Goal: Information Seeking & Learning: Find specific fact

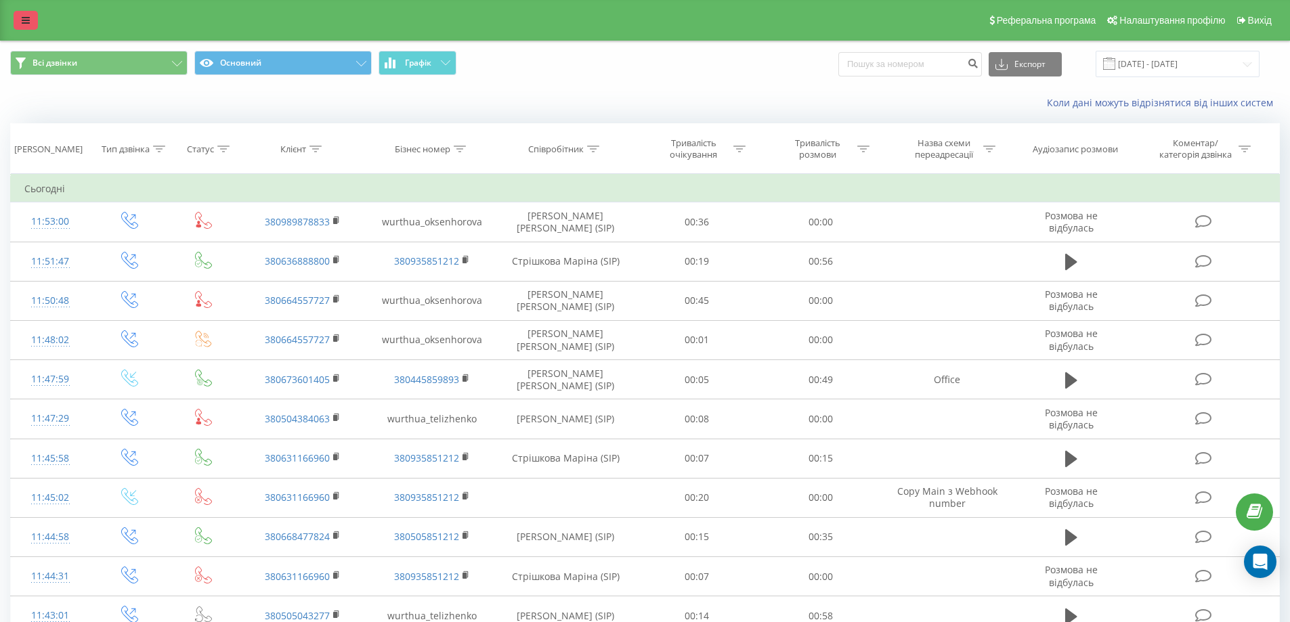
click at [21, 22] on link at bounding box center [26, 20] width 24 height 19
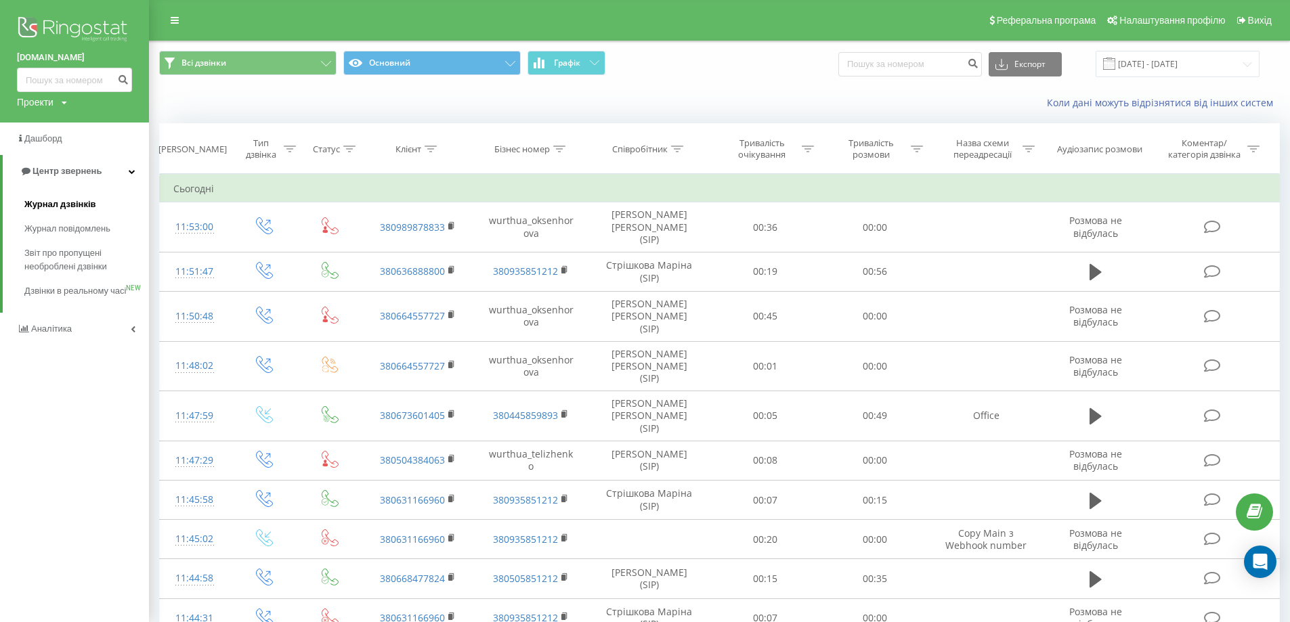
click at [76, 209] on span "Журнал дзвінків" at bounding box center [60, 205] width 72 height 14
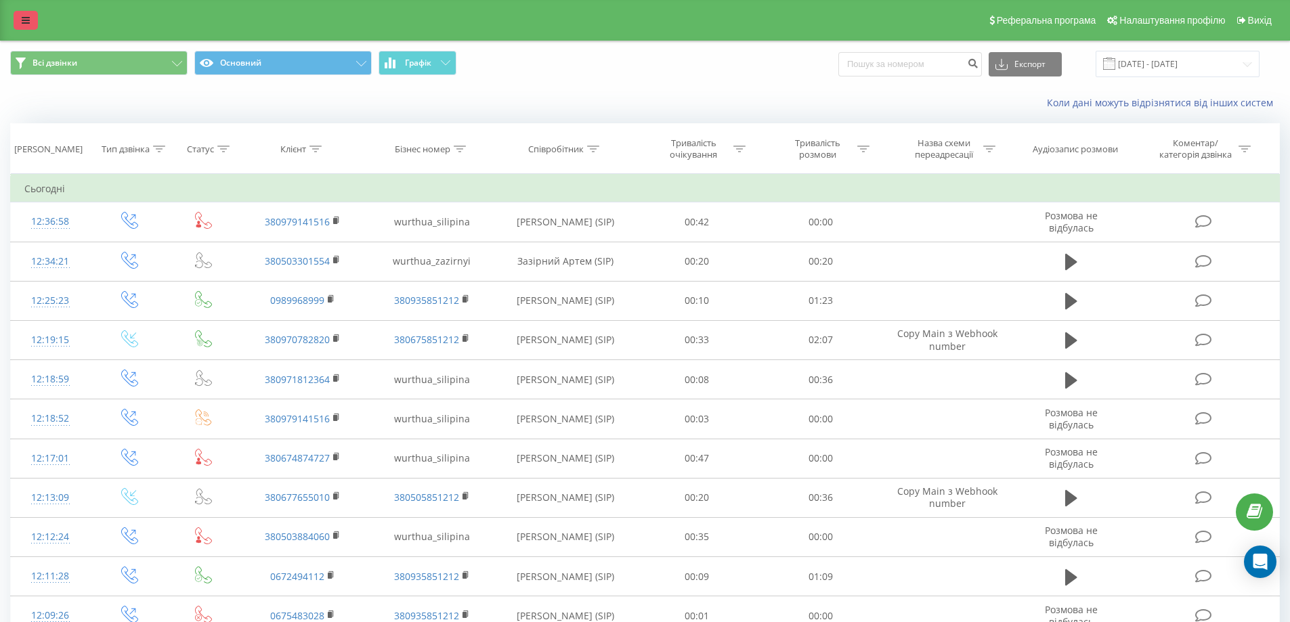
click at [30, 19] on link at bounding box center [26, 20] width 24 height 19
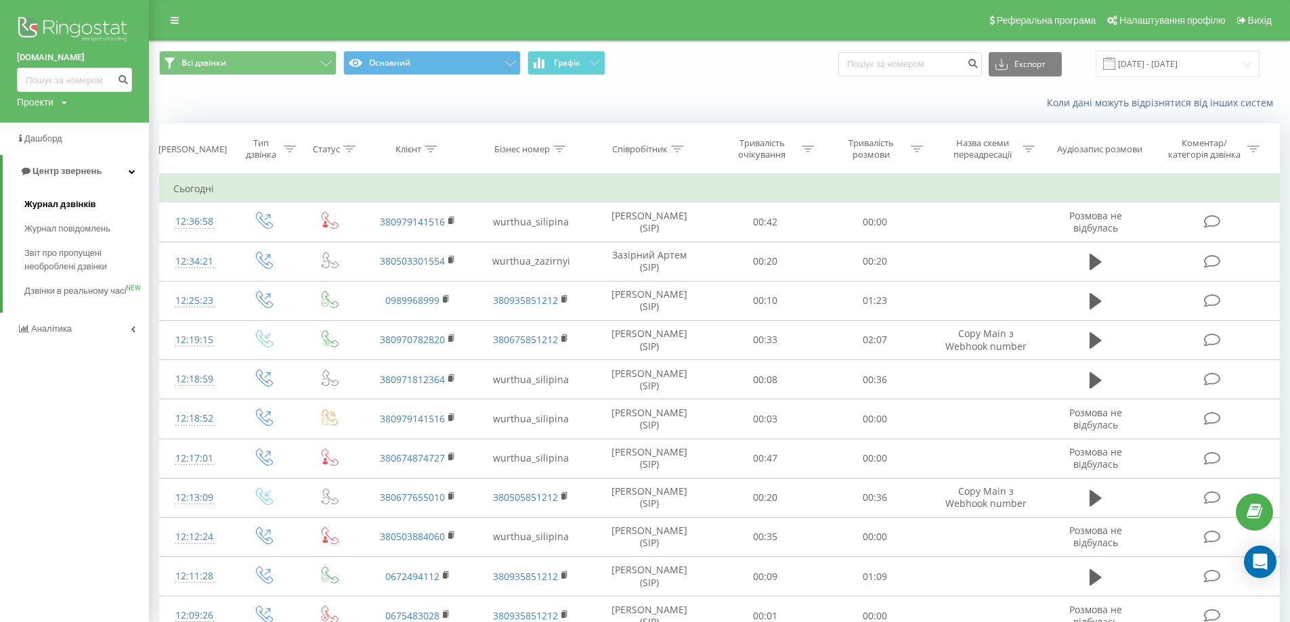
click at [66, 202] on span "Журнал дзвінків" at bounding box center [60, 205] width 72 height 14
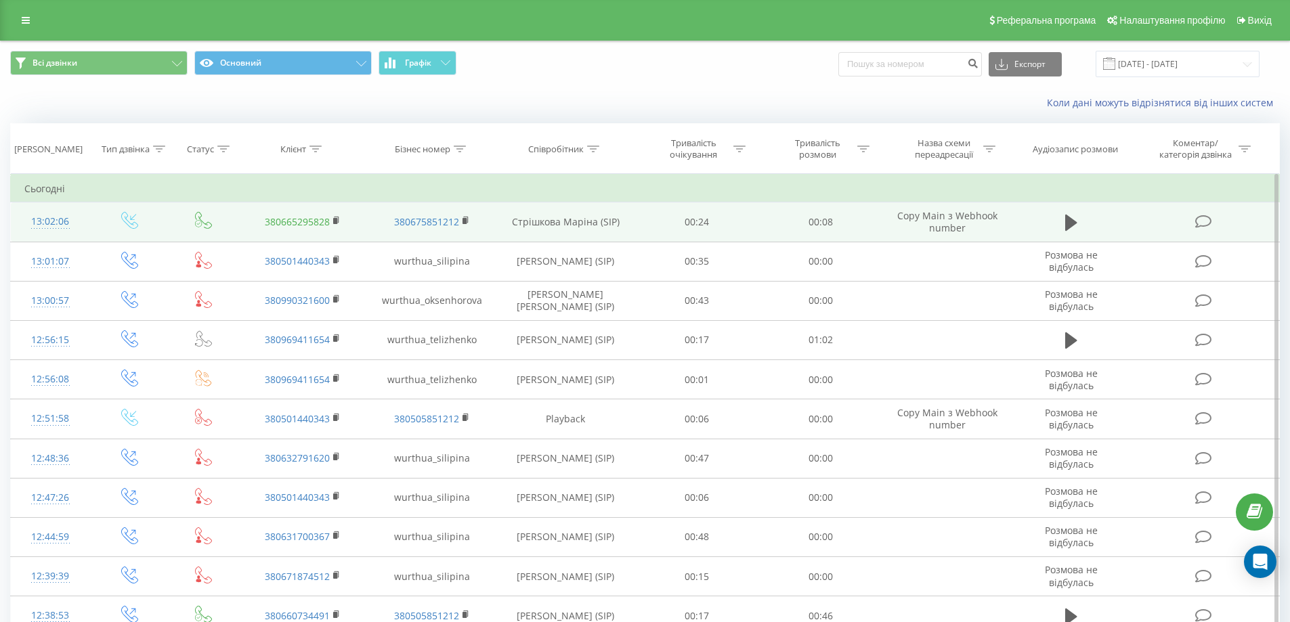
click at [316, 222] on link "380665295828" at bounding box center [297, 221] width 65 height 13
click at [337, 219] on rect at bounding box center [335, 221] width 4 height 6
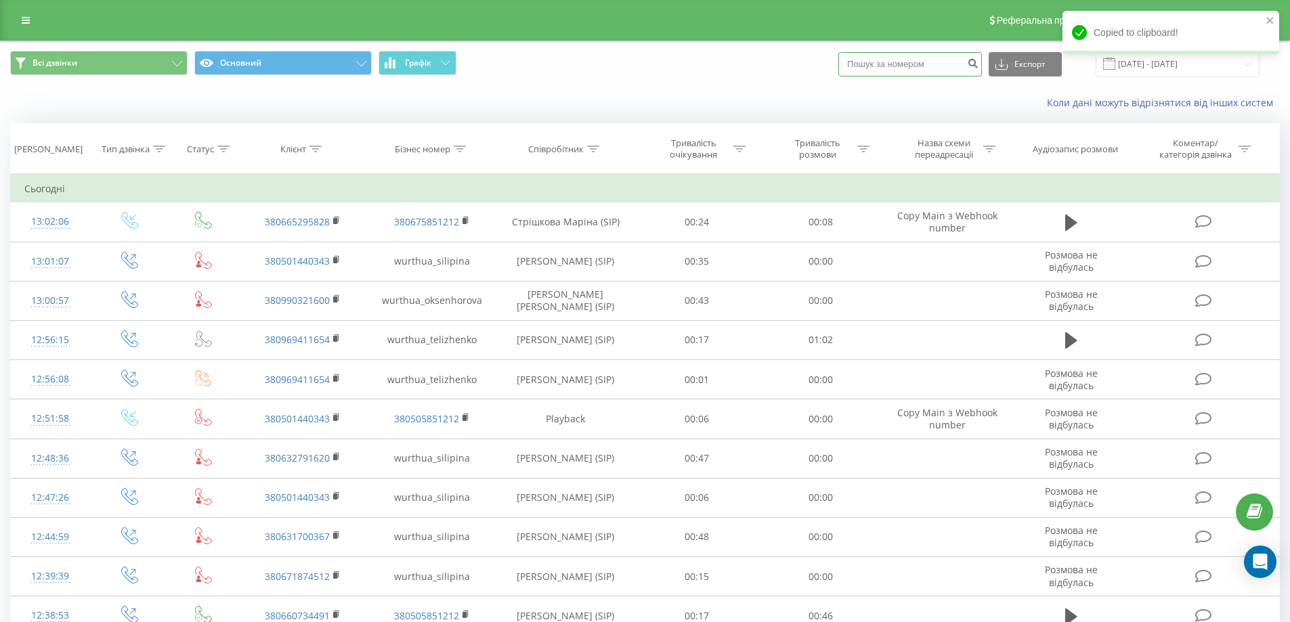
click at [889, 62] on input at bounding box center [910, 64] width 144 height 24
paste input "380665295828"
click at [872, 65] on input "380665295828" at bounding box center [910, 64] width 144 height 24
type input "0665295828"
click at [979, 63] on icon "submit" at bounding box center [973, 62] width 12 height 8
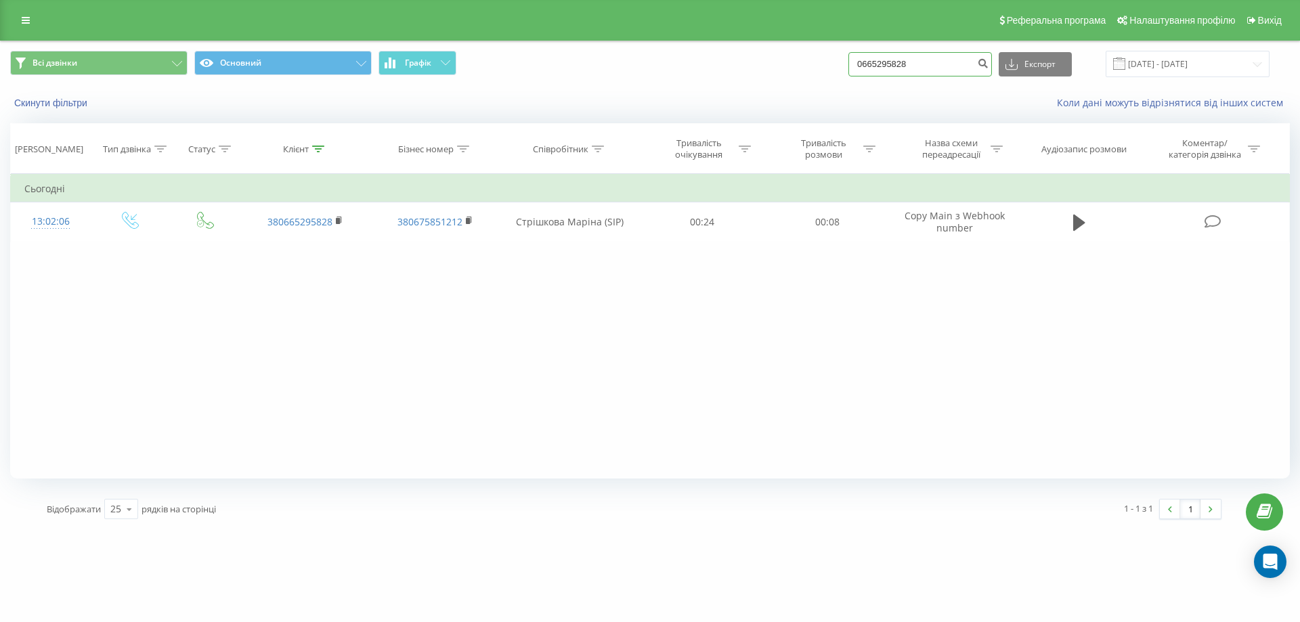
click at [808, 64] on div "Всі дзвінки Основний Графік 0665295828 Експорт .csv .xls .xlsx 20.05.2025 - 20.…" at bounding box center [650, 64] width 1280 height 26
click at [22, 17] on icon at bounding box center [26, 20] width 8 height 9
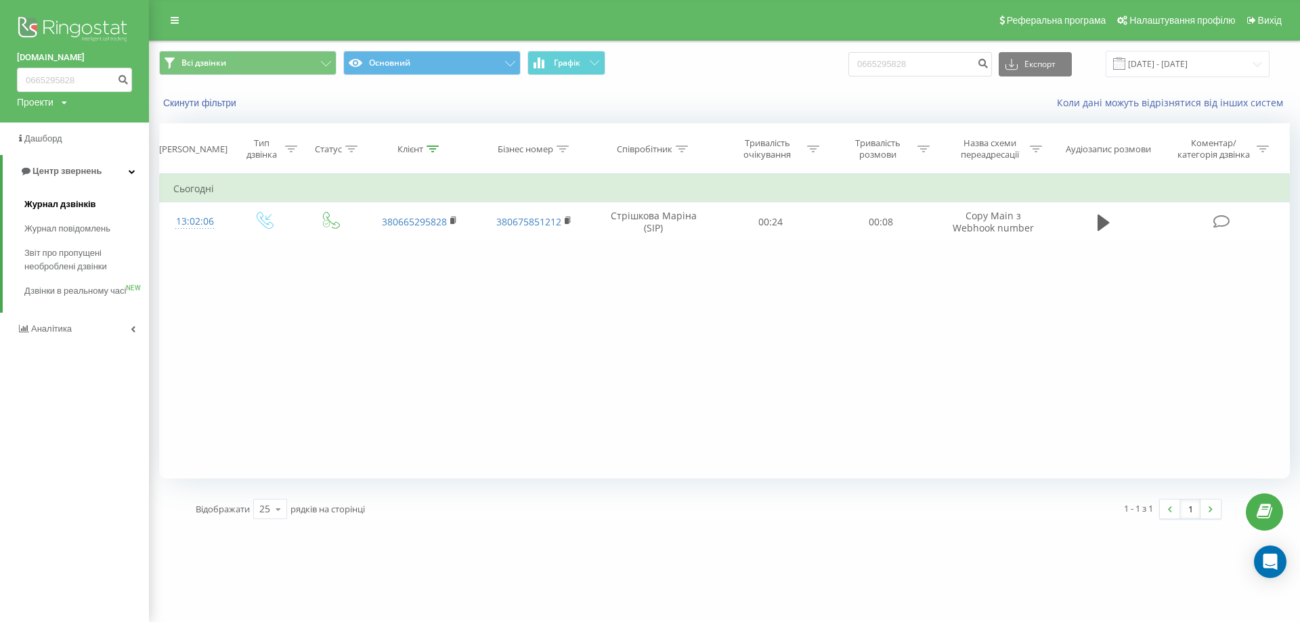
click at [49, 205] on span "Журнал дзвінків" at bounding box center [60, 205] width 72 height 14
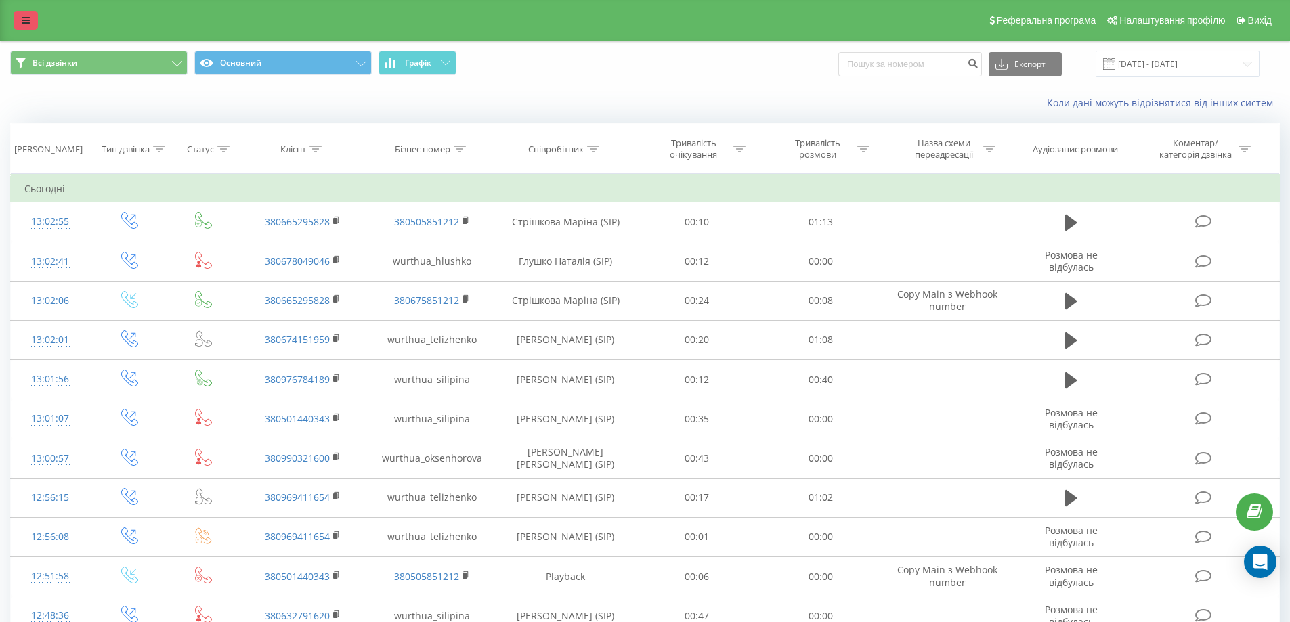
click at [26, 22] on icon at bounding box center [26, 20] width 8 height 9
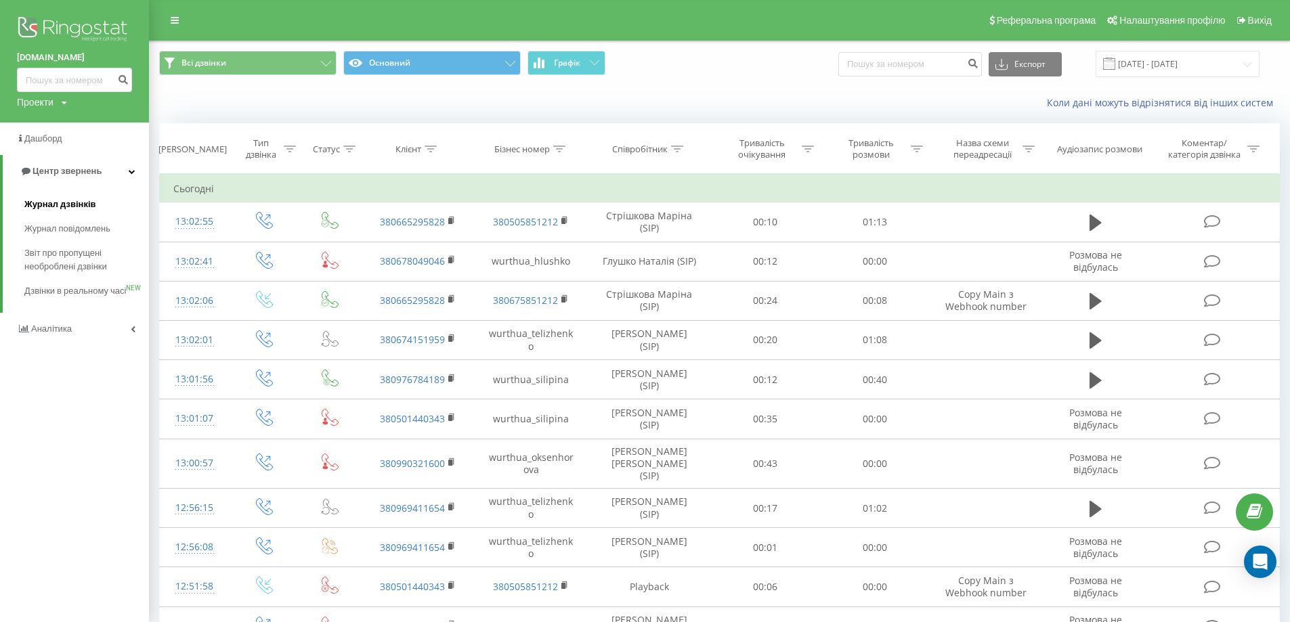
click at [77, 199] on span "Журнал дзвінків" at bounding box center [60, 205] width 72 height 14
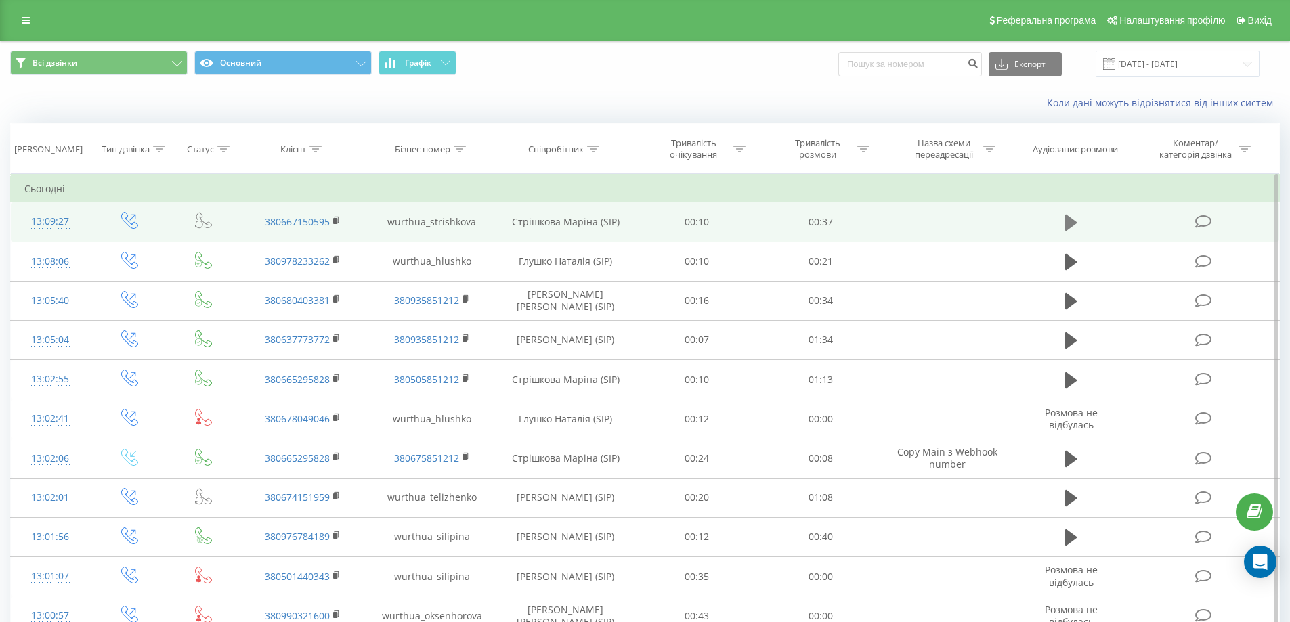
click at [1068, 223] on icon at bounding box center [1071, 223] width 12 height 16
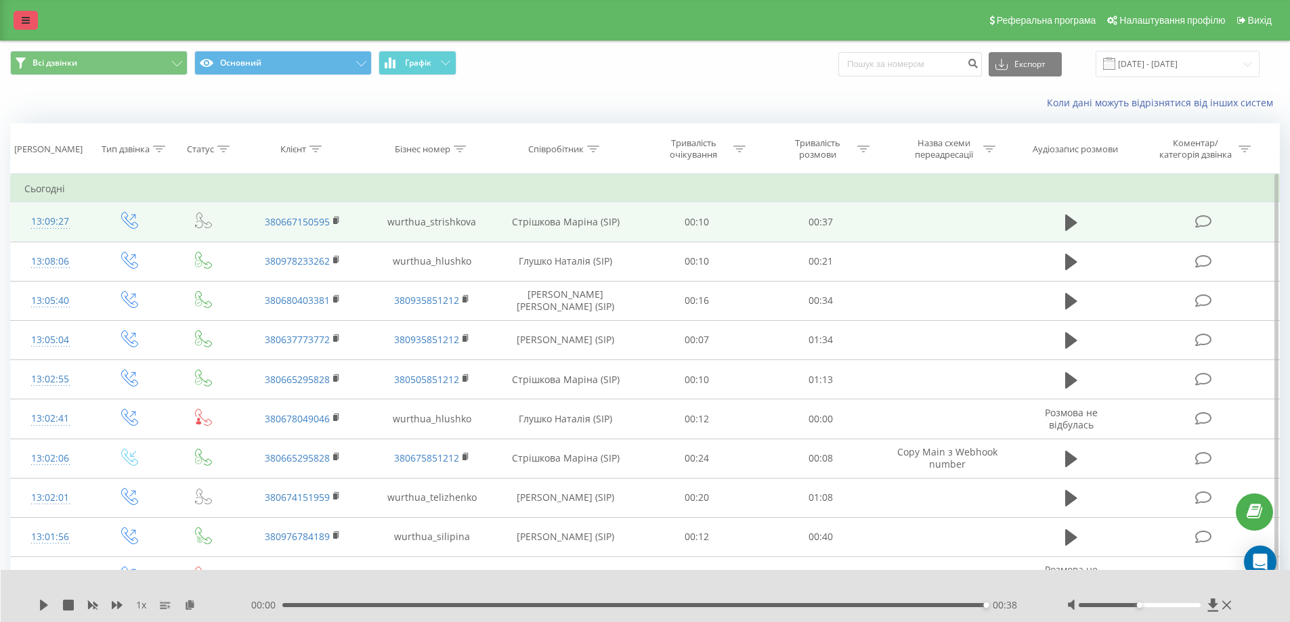
click at [27, 19] on icon at bounding box center [26, 20] width 8 height 9
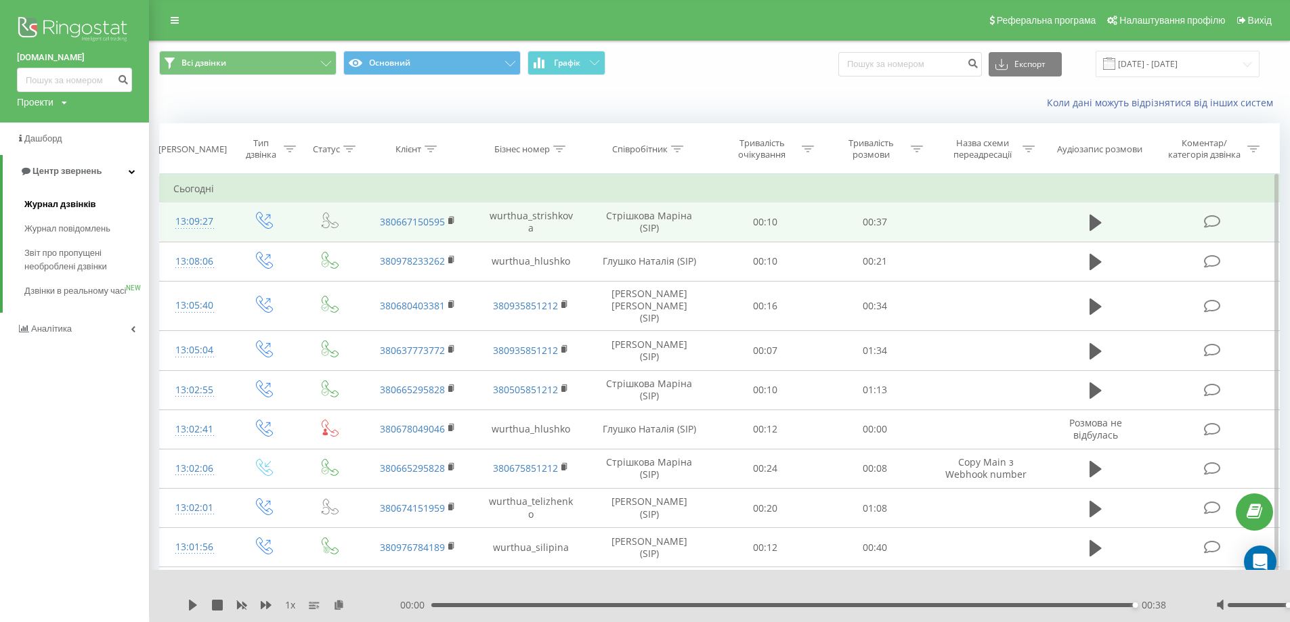
click at [52, 199] on span "Журнал дзвінків" at bounding box center [60, 205] width 72 height 14
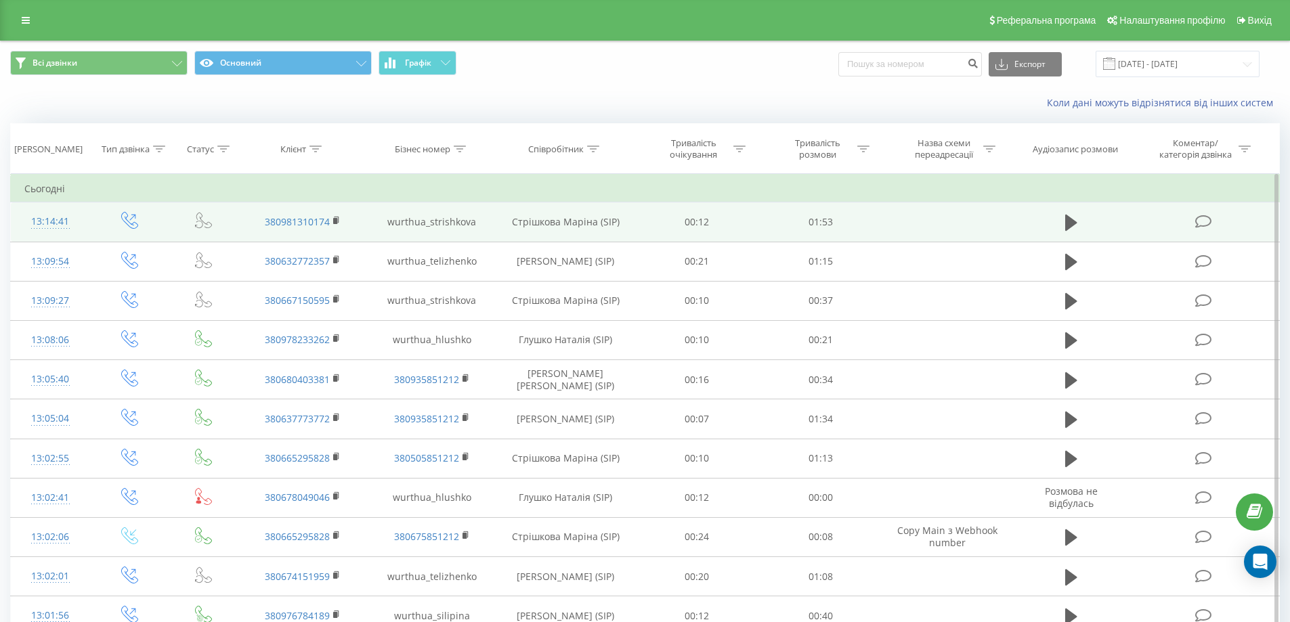
click at [1057, 221] on td at bounding box center [1071, 221] width 119 height 39
click at [1068, 221] on icon at bounding box center [1071, 223] width 12 height 16
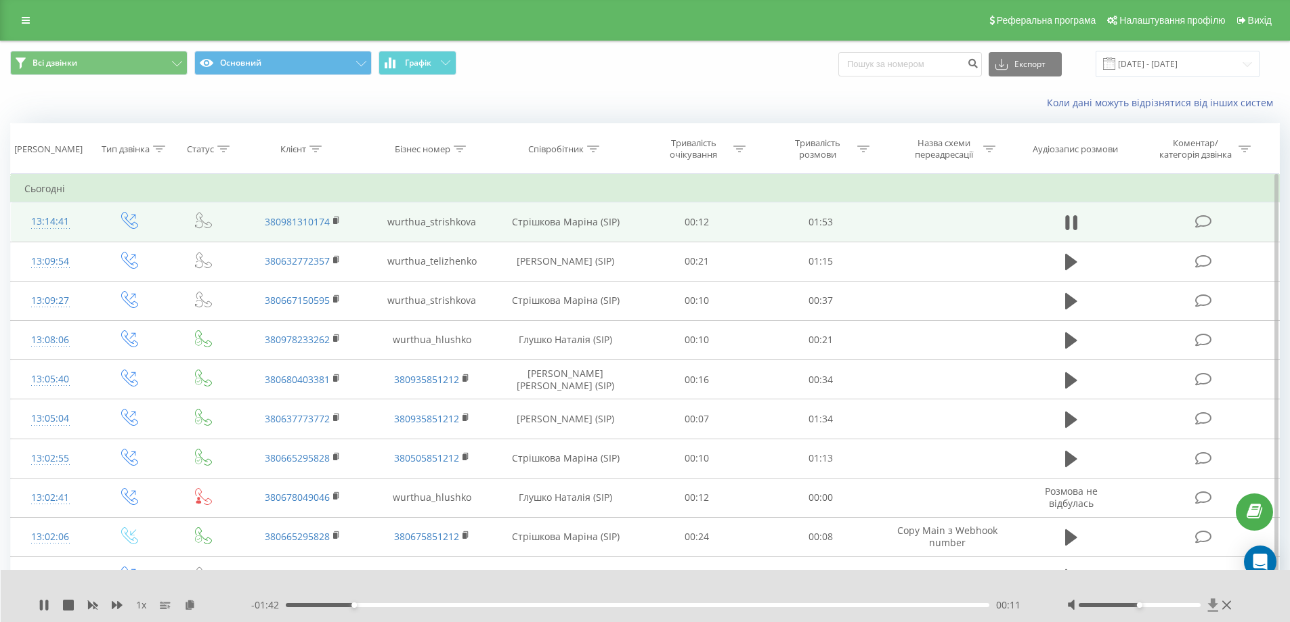
click at [1215, 608] on icon at bounding box center [1213, 606] width 12 height 14
click at [1213, 603] on icon at bounding box center [1213, 605] width 10 height 13
click at [1214, 607] on icon at bounding box center [1213, 605] width 10 height 13
click at [1216, 603] on icon at bounding box center [1213, 606] width 12 height 14
click at [1212, 604] on icon at bounding box center [1213, 605] width 10 height 13
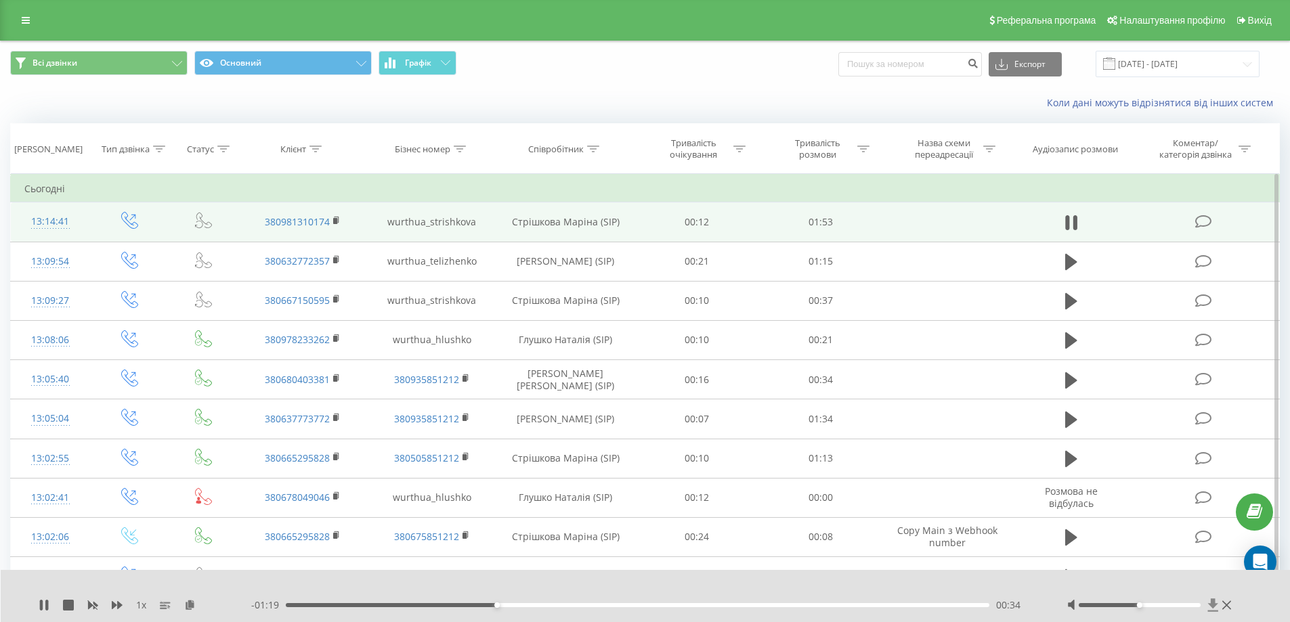
click at [1214, 605] on icon at bounding box center [1213, 605] width 10 height 13
click at [1204, 584] on div "1 x - 01:18 00:35 00:35" at bounding box center [646, 596] width 1290 height 52
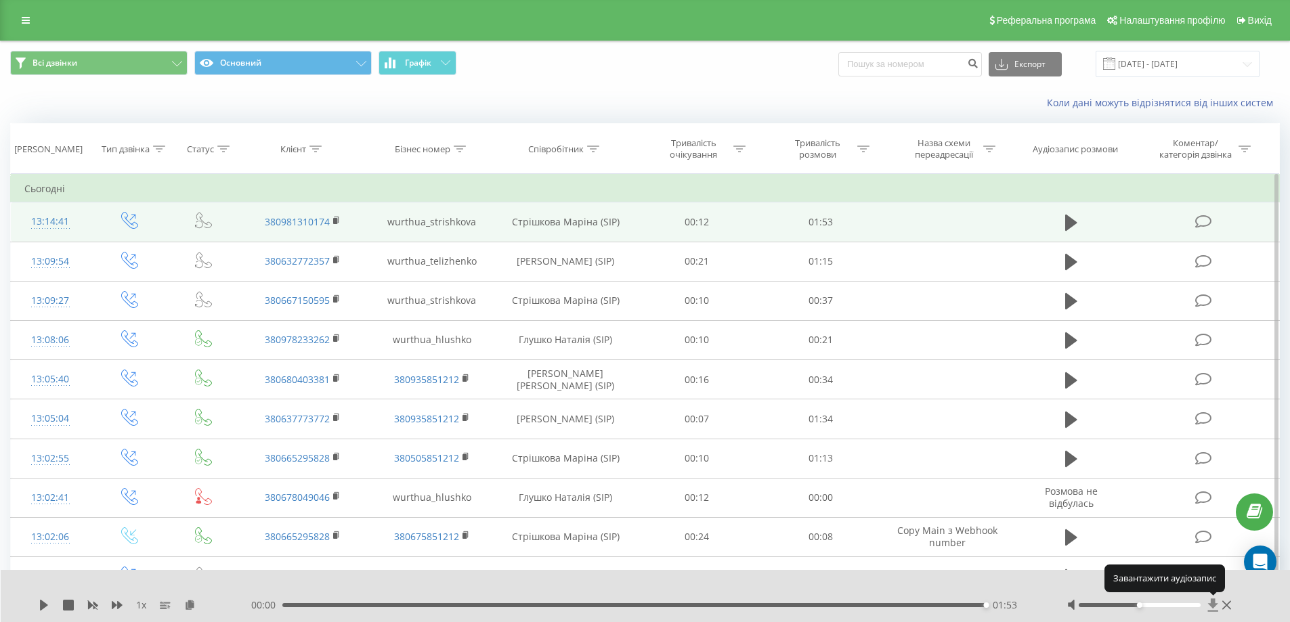
click at [1214, 608] on icon at bounding box center [1213, 606] width 12 height 14
drag, startPoint x: 705, startPoint y: 605, endPoint x: 666, endPoint y: 607, distance: 38.6
click at [705, 605] on div "01:53" at bounding box center [634, 605] width 704 height 4
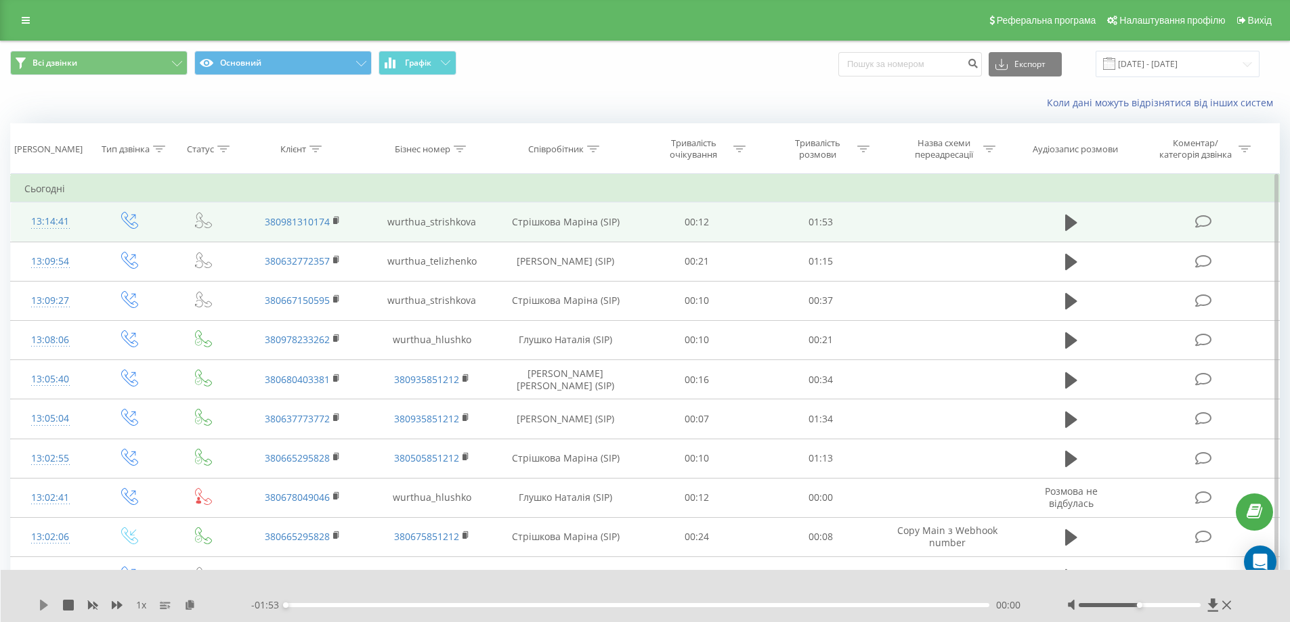
click at [39, 603] on icon at bounding box center [44, 605] width 11 height 11
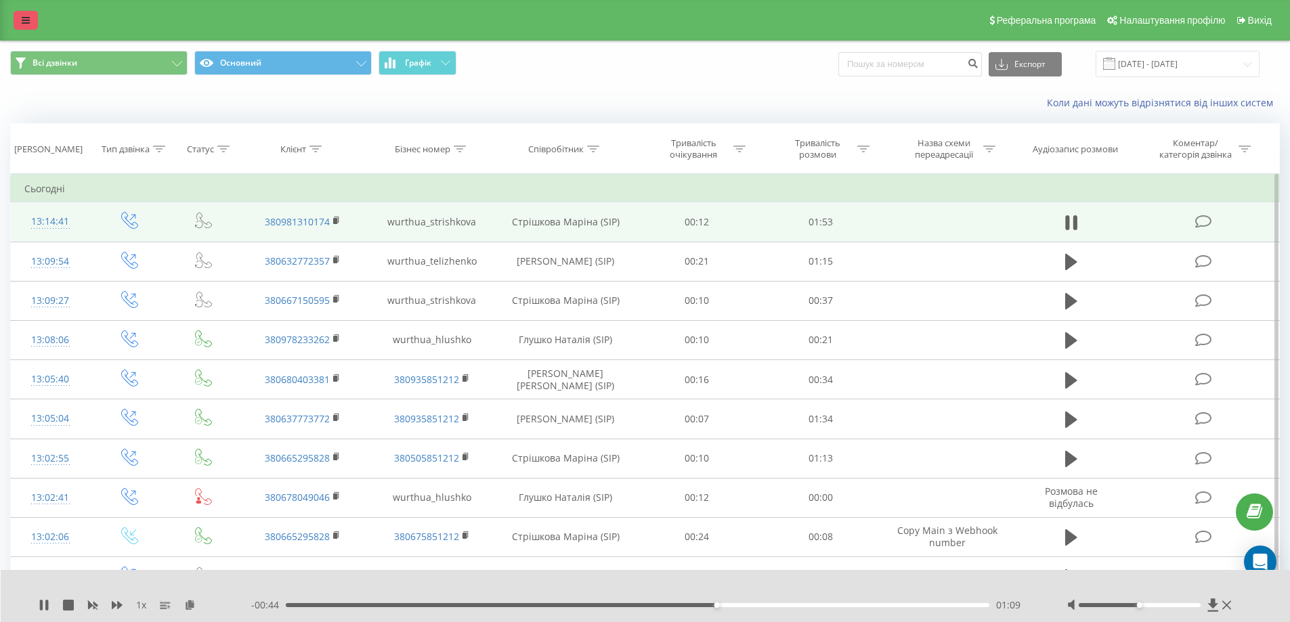
click at [27, 19] on icon at bounding box center [26, 20] width 8 height 9
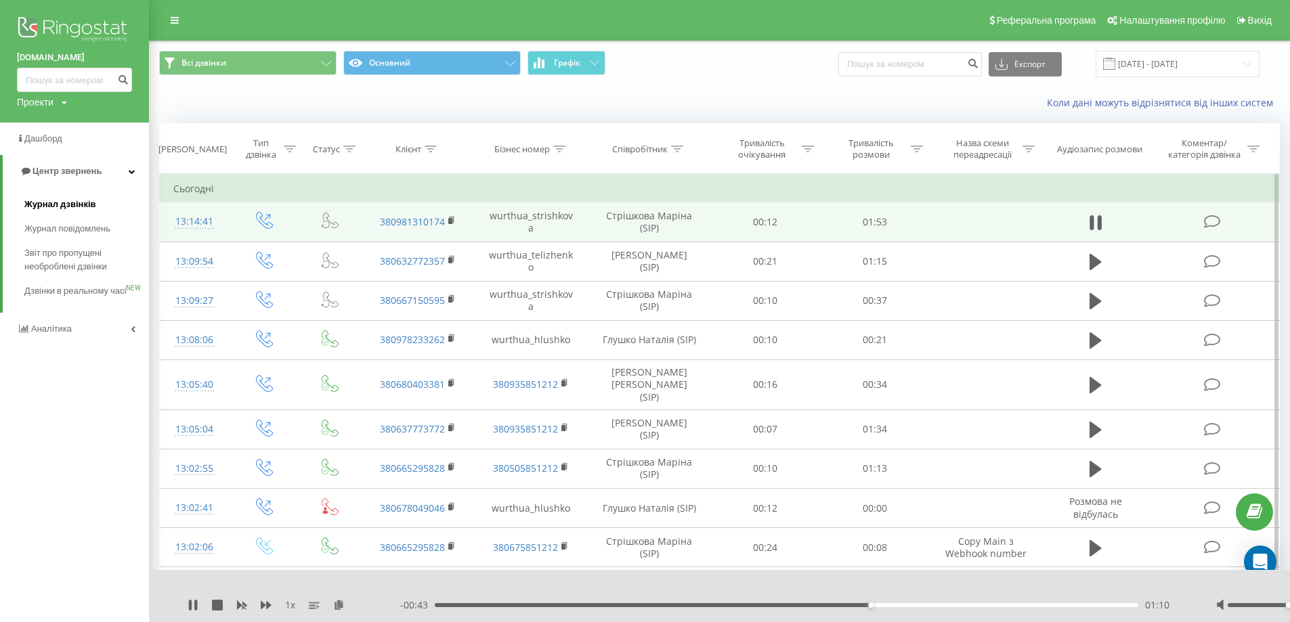
click at [45, 206] on span "Журнал дзвінків" at bounding box center [60, 205] width 72 height 14
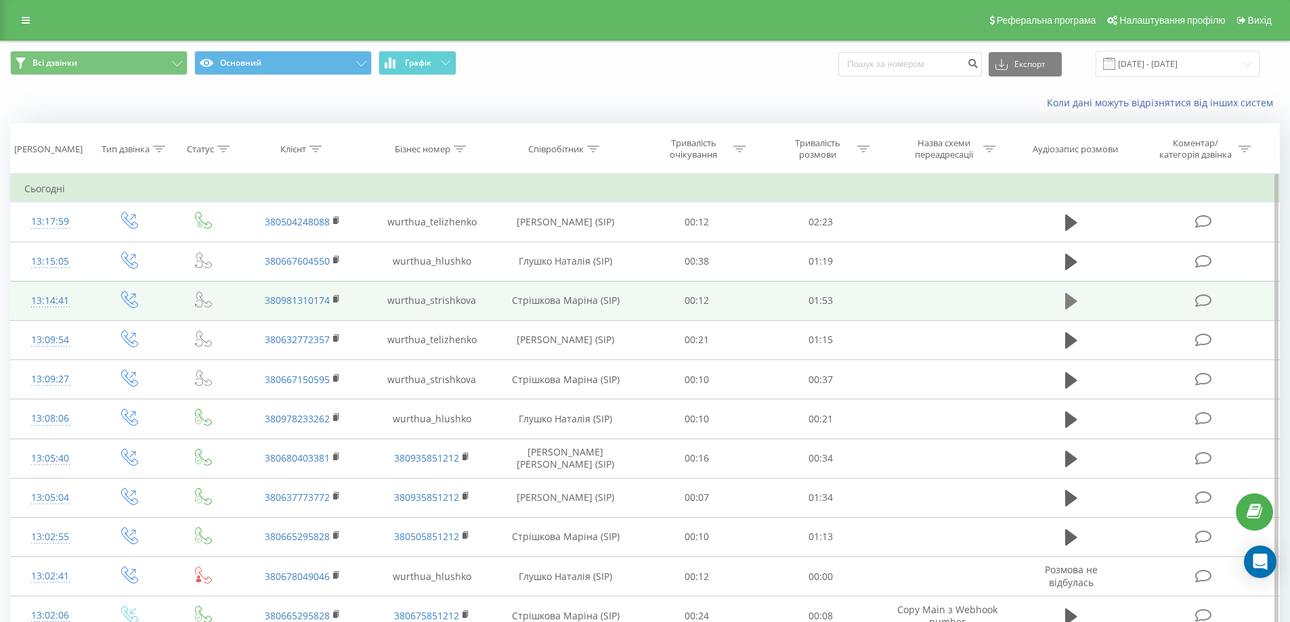
click at [1067, 296] on icon at bounding box center [1071, 301] width 12 height 16
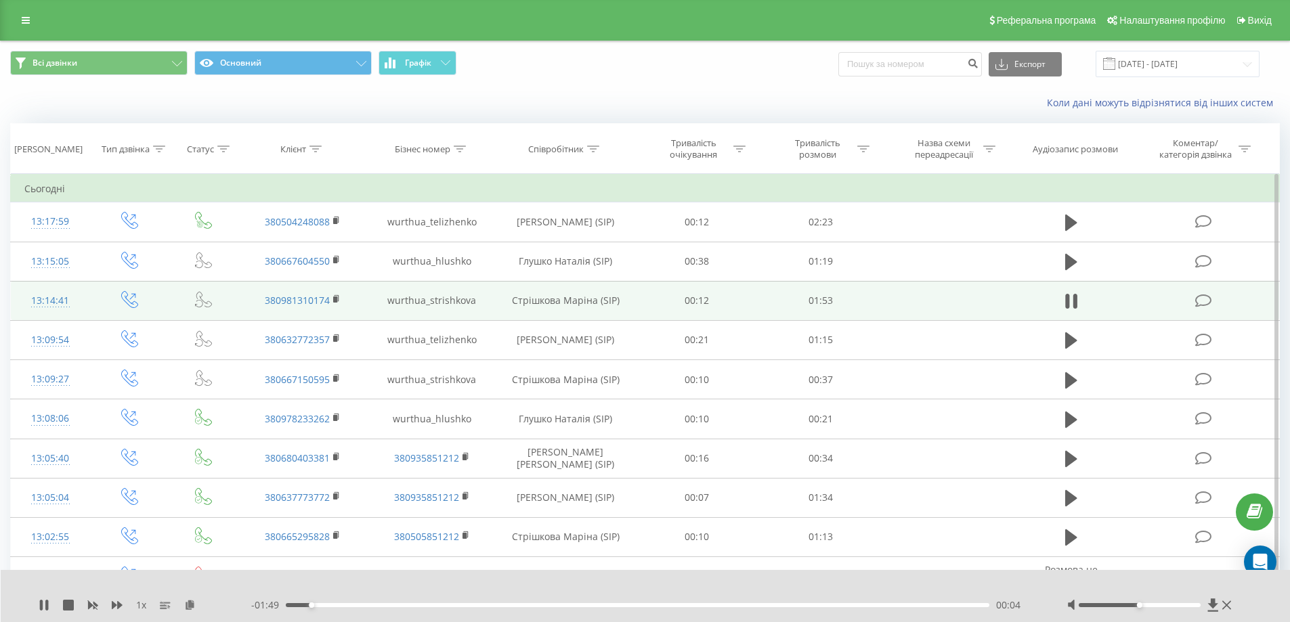
click at [611, 602] on div "- 01:49 00:04 00:04" at bounding box center [642, 606] width 782 height 14
click at [612, 607] on div "00:52" at bounding box center [638, 605] width 704 height 4
click at [542, 604] on div "00:55" at bounding box center [638, 605] width 704 height 4
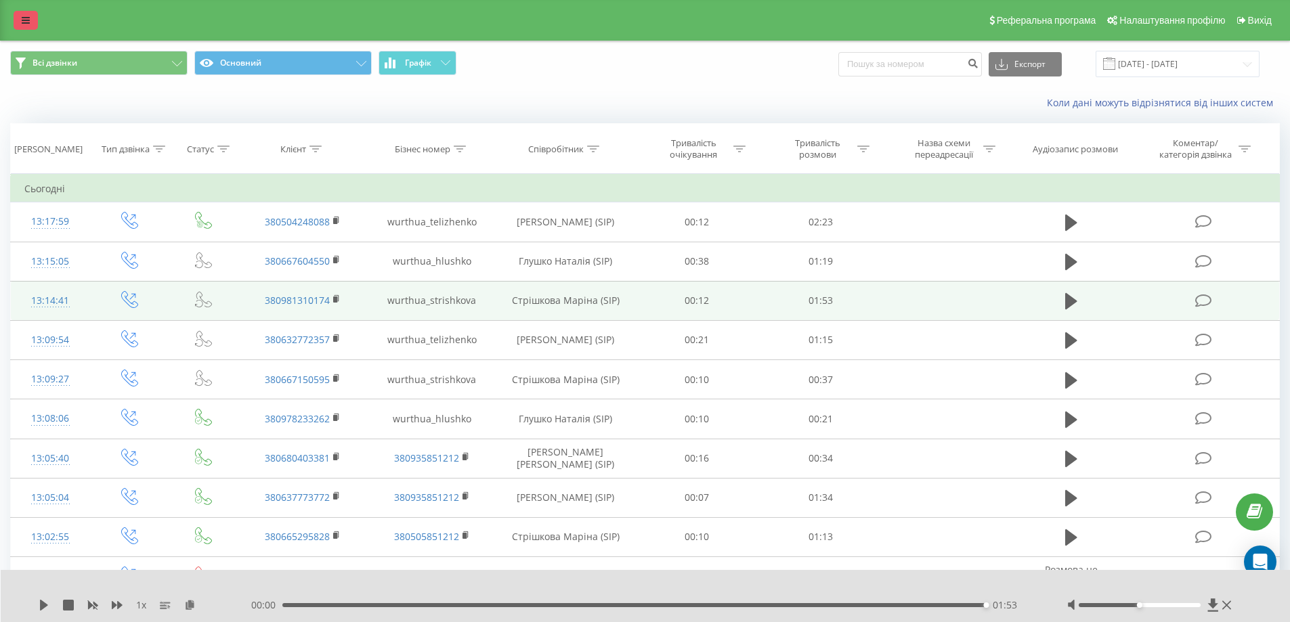
click at [30, 21] on link at bounding box center [26, 20] width 24 height 19
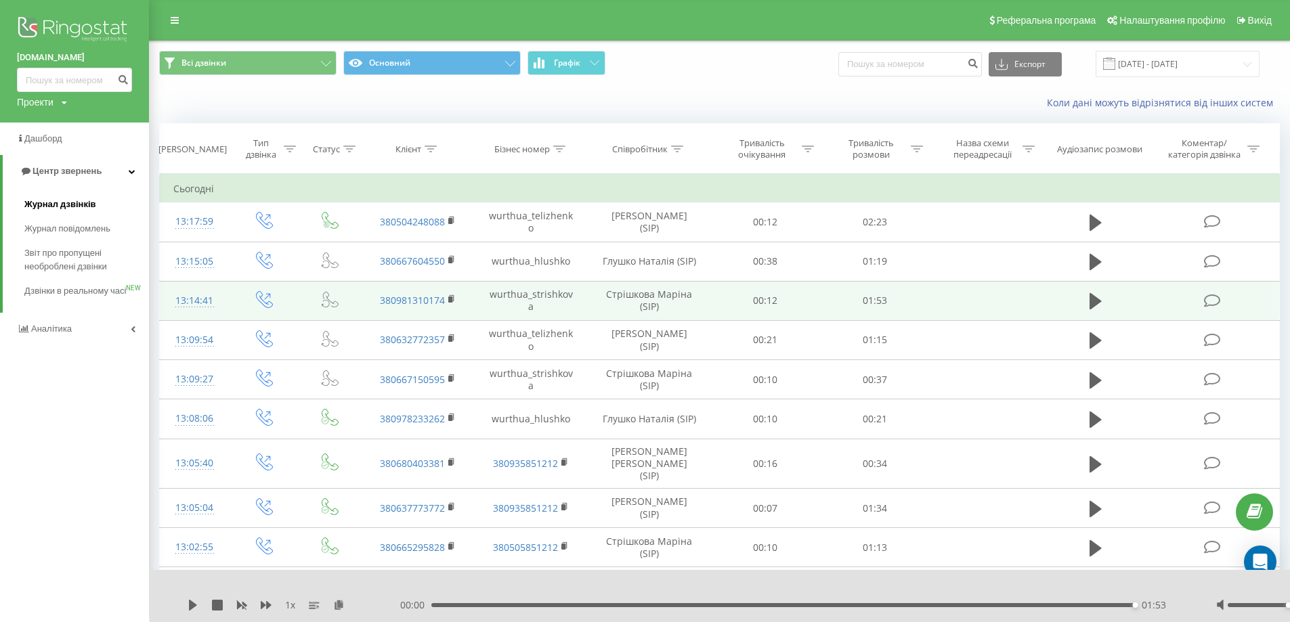
click at [88, 204] on span "Журнал дзвінків" at bounding box center [60, 205] width 72 height 14
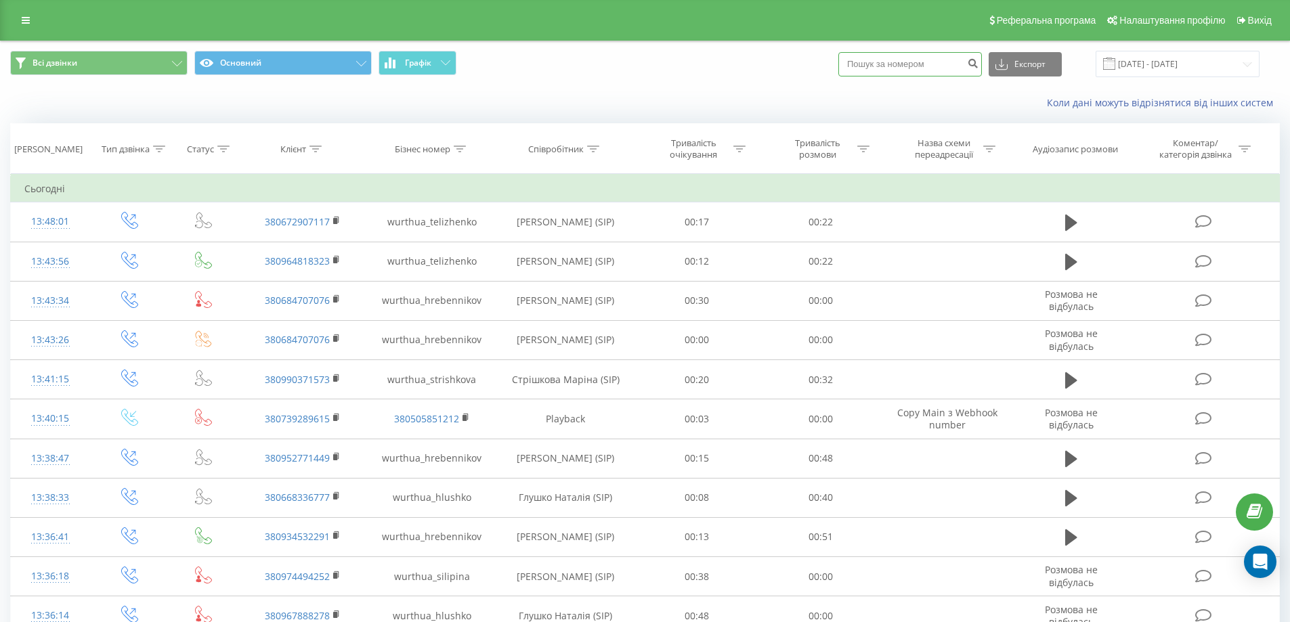
click at [913, 69] on input at bounding box center [910, 64] width 144 height 24
paste input "0632373817"
type input "0632373817"
click at [979, 66] on icon "submit" at bounding box center [973, 62] width 12 height 8
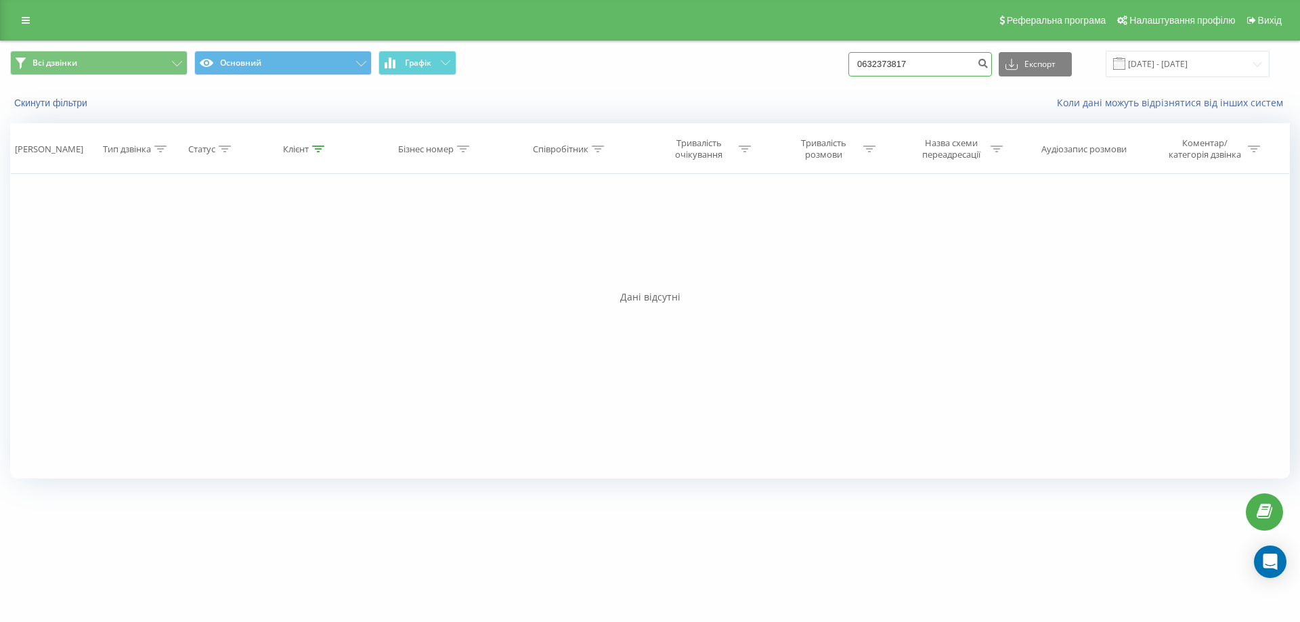
drag, startPoint x: 933, startPoint y: 62, endPoint x: 887, endPoint y: 58, distance: 46.2
click at [850, 70] on div "Всі дзвінки Основний Графік 0632373817 Експорт .csv .xls .xlsx [DATE] - [DATE]" at bounding box center [650, 64] width 1280 height 26
click at [910, 68] on input "0632373817" at bounding box center [921, 64] width 144 height 24
drag, startPoint x: 934, startPoint y: 67, endPoint x: 752, endPoint y: 58, distance: 181.7
click at [760, 59] on div "Всі дзвінки Основний Графік 0632373817 Експорт .csv .xls .xlsx [DATE] - [DATE]" at bounding box center [650, 64] width 1280 height 26
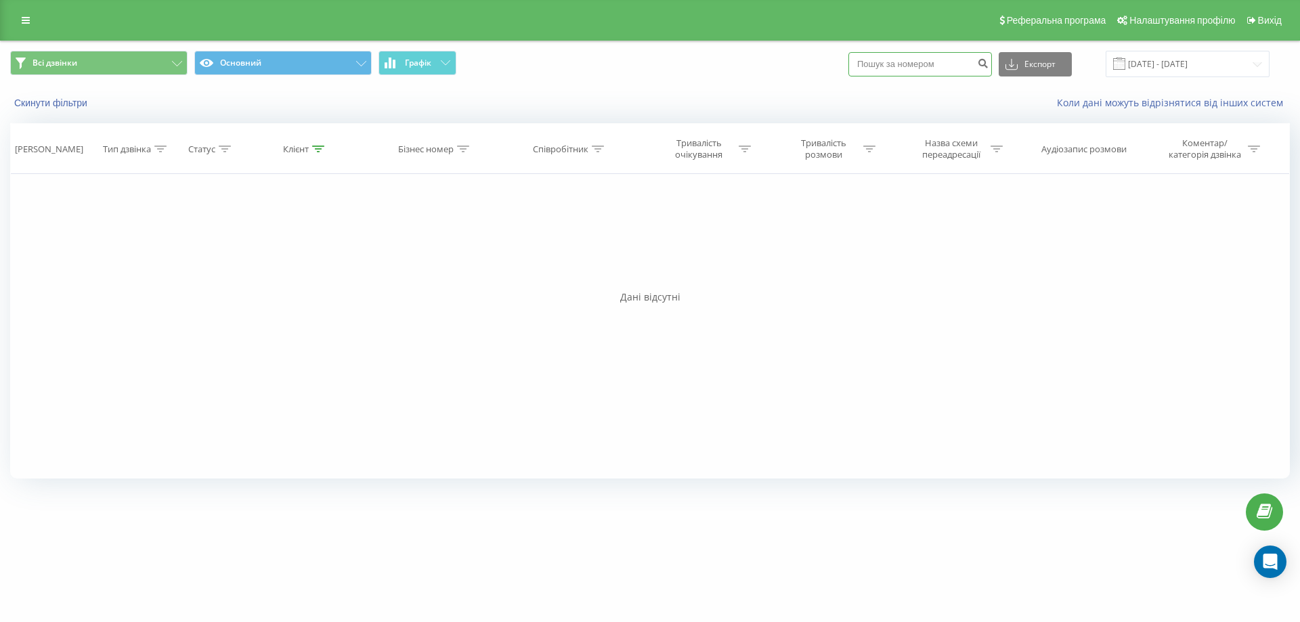
paste input "0505073391"
type input "0505073391"
click at [990, 62] on button "submit" at bounding box center [983, 64] width 18 height 24
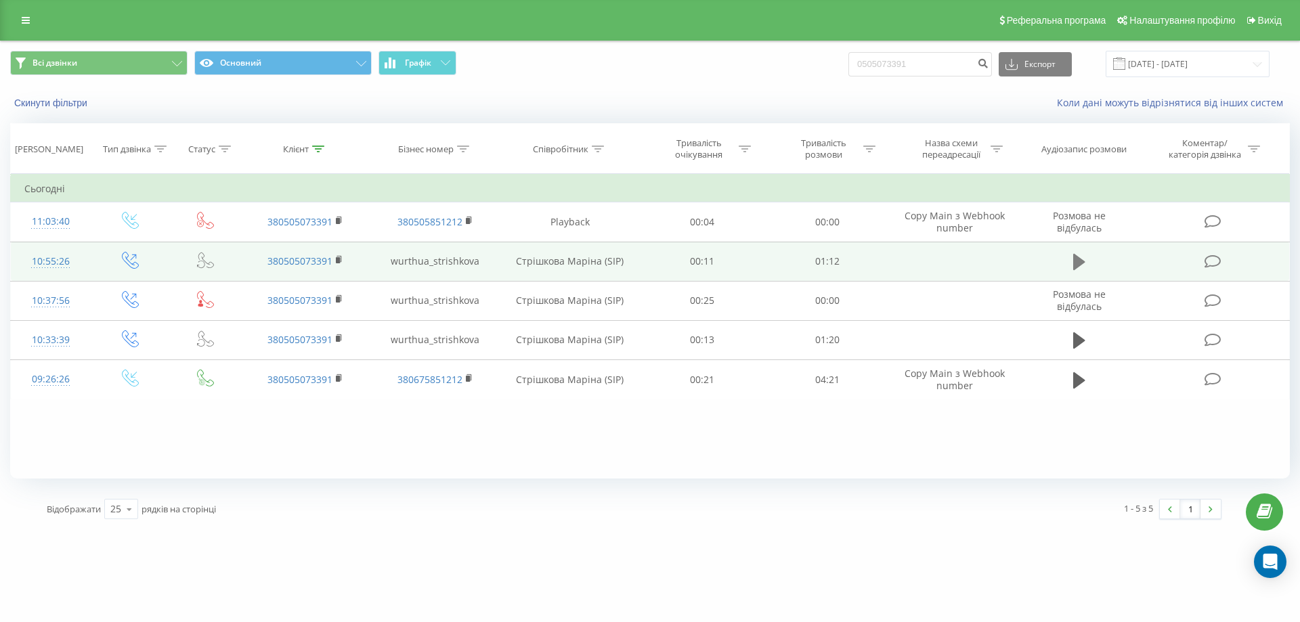
click at [1077, 257] on icon at bounding box center [1079, 262] width 12 height 16
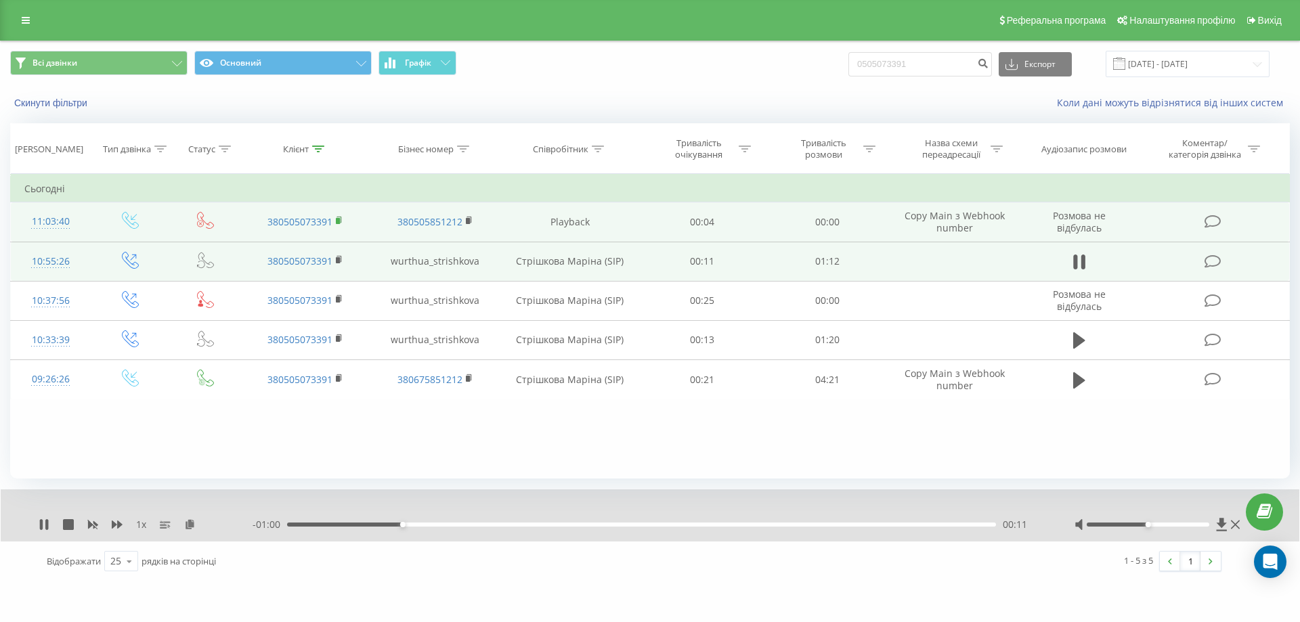
click at [337, 221] on rect at bounding box center [338, 221] width 4 height 6
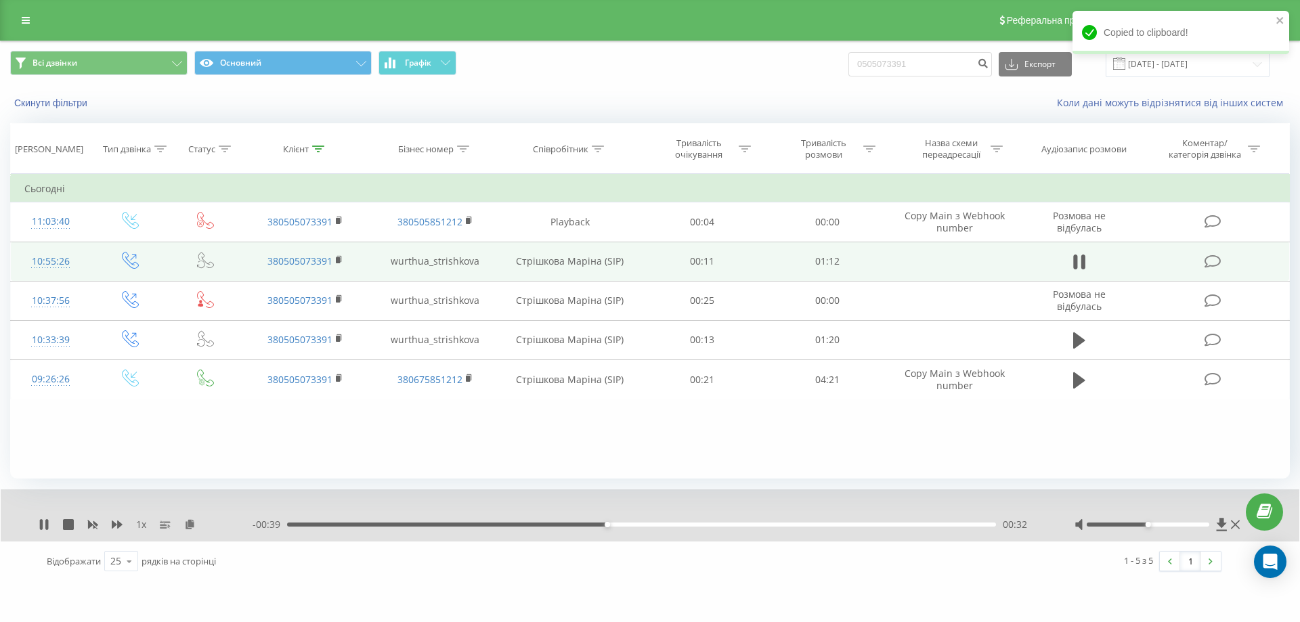
drag, startPoint x: 339, startPoint y: 222, endPoint x: 324, endPoint y: 247, distance: 28.6
click at [339, 222] on rect at bounding box center [338, 221] width 4 height 6
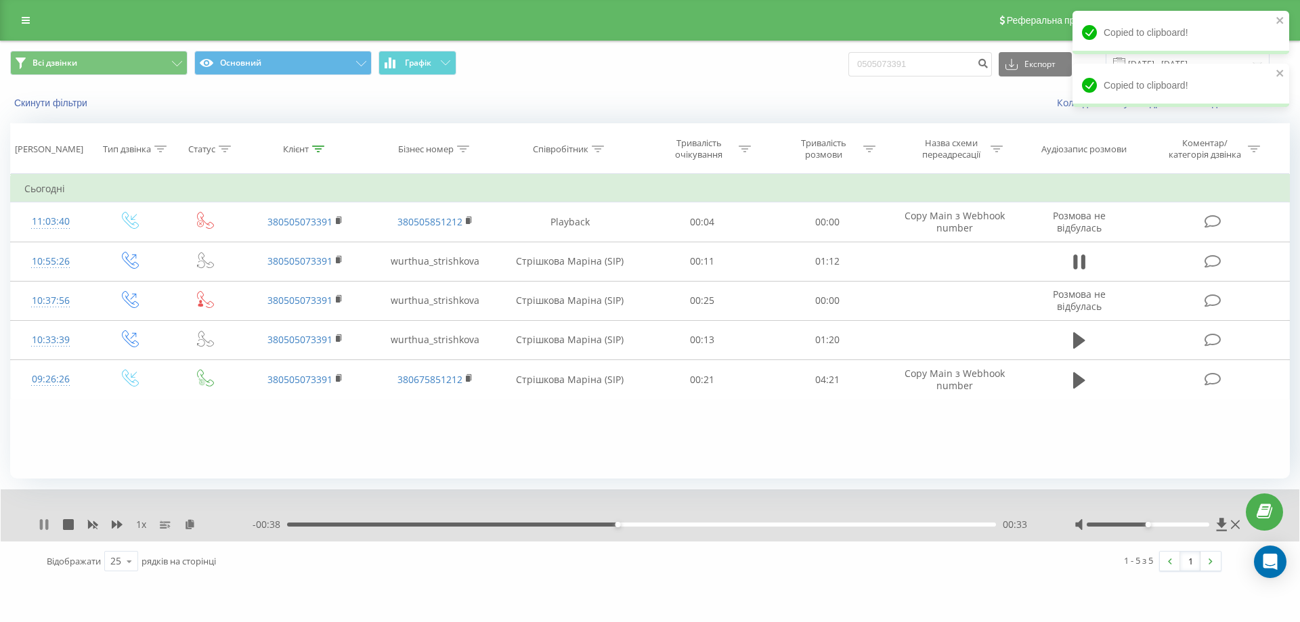
click at [43, 526] on icon at bounding box center [44, 524] width 11 height 11
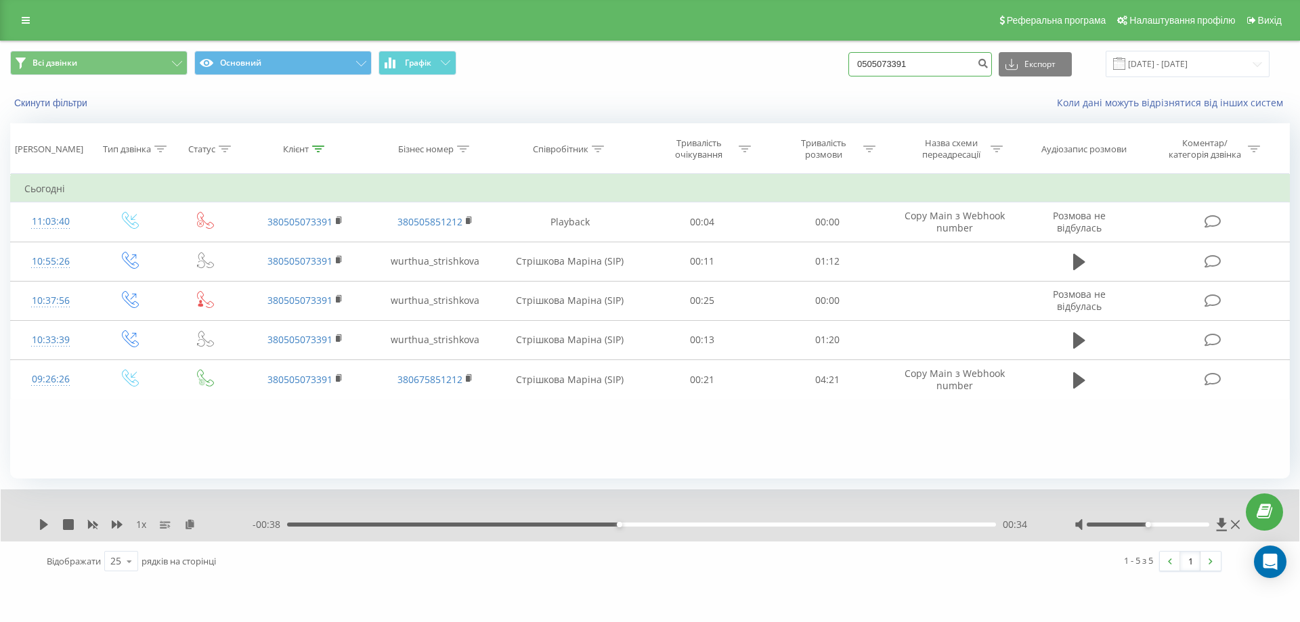
drag, startPoint x: 924, startPoint y: 64, endPoint x: 776, endPoint y: 46, distance: 149.4
click at [777, 48] on div "Всі дзвінки Основний Графік 0505073391 Експорт .csv .xls .xlsx [DATE] - [DATE]" at bounding box center [650, 63] width 1299 height 45
paste input "0955818527"
type input "0955818527"
click at [992, 69] on button "submit" at bounding box center [983, 64] width 18 height 24
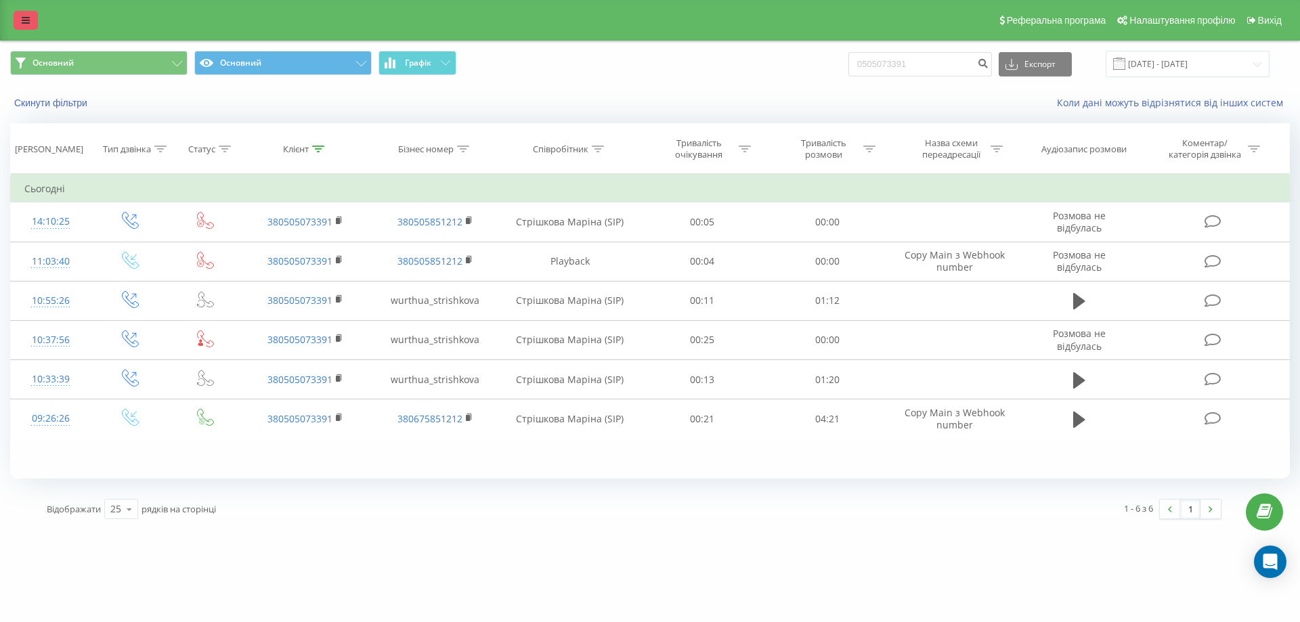
click at [25, 20] on icon at bounding box center [26, 20] width 8 height 9
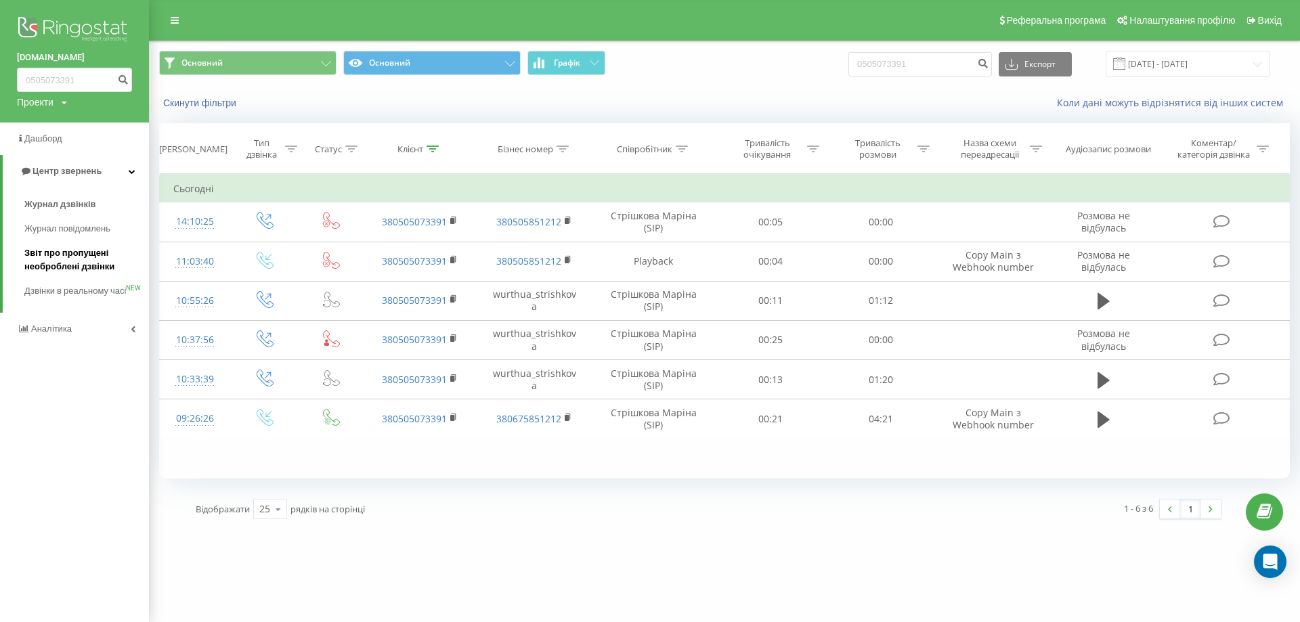
click at [58, 253] on span "Звіт про пропущені необроблені дзвінки" at bounding box center [83, 260] width 118 height 27
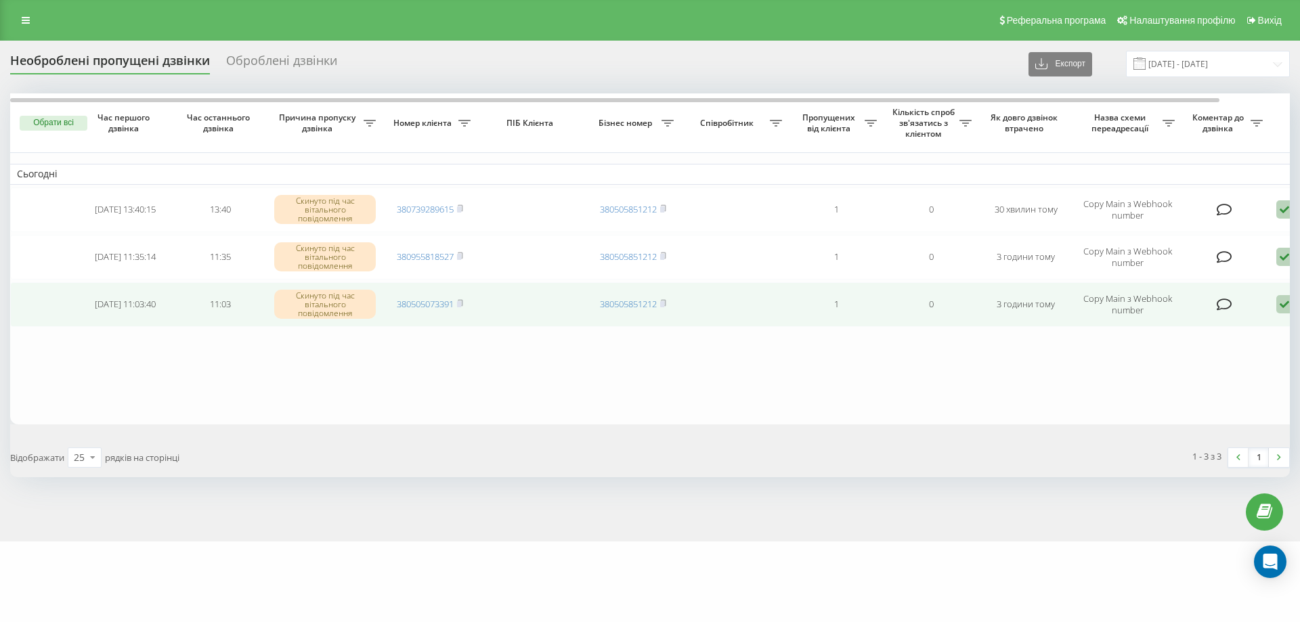
click at [1283, 302] on icon at bounding box center [1285, 304] width 16 height 18
click at [1187, 344] on span "Зв'язався з клієнтом за допомогою іншого каналу" at bounding box center [1227, 350] width 232 height 13
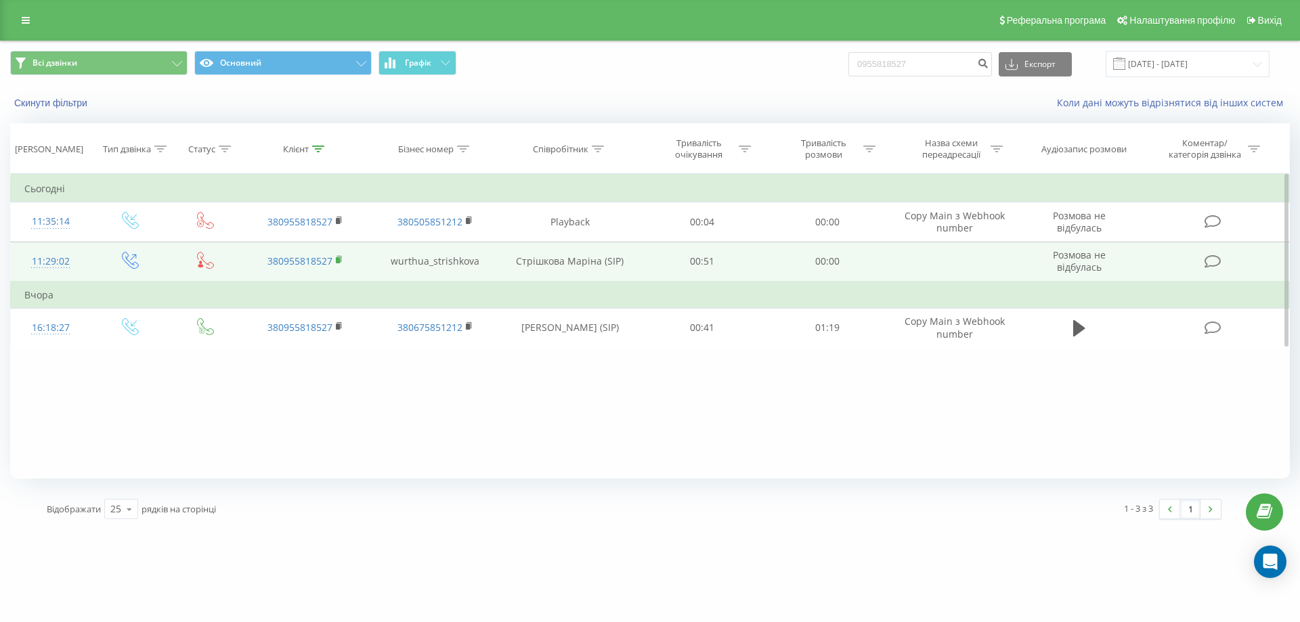
click at [340, 260] on rect at bounding box center [338, 260] width 4 height 6
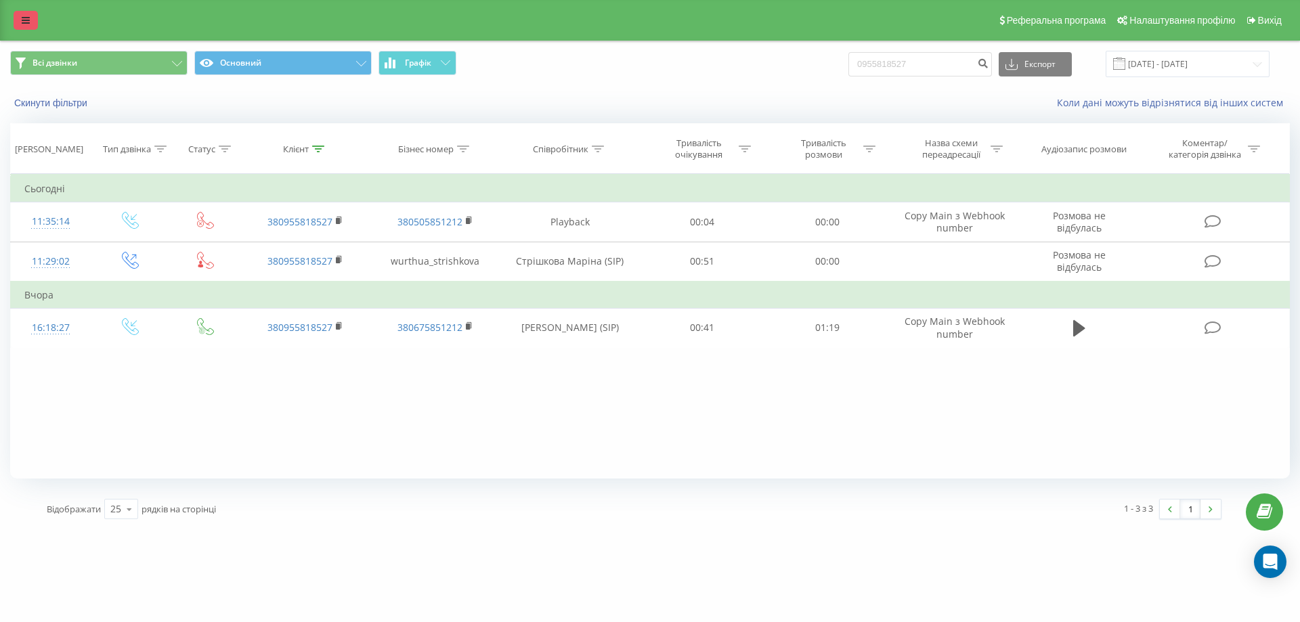
click at [25, 23] on icon at bounding box center [26, 20] width 8 height 9
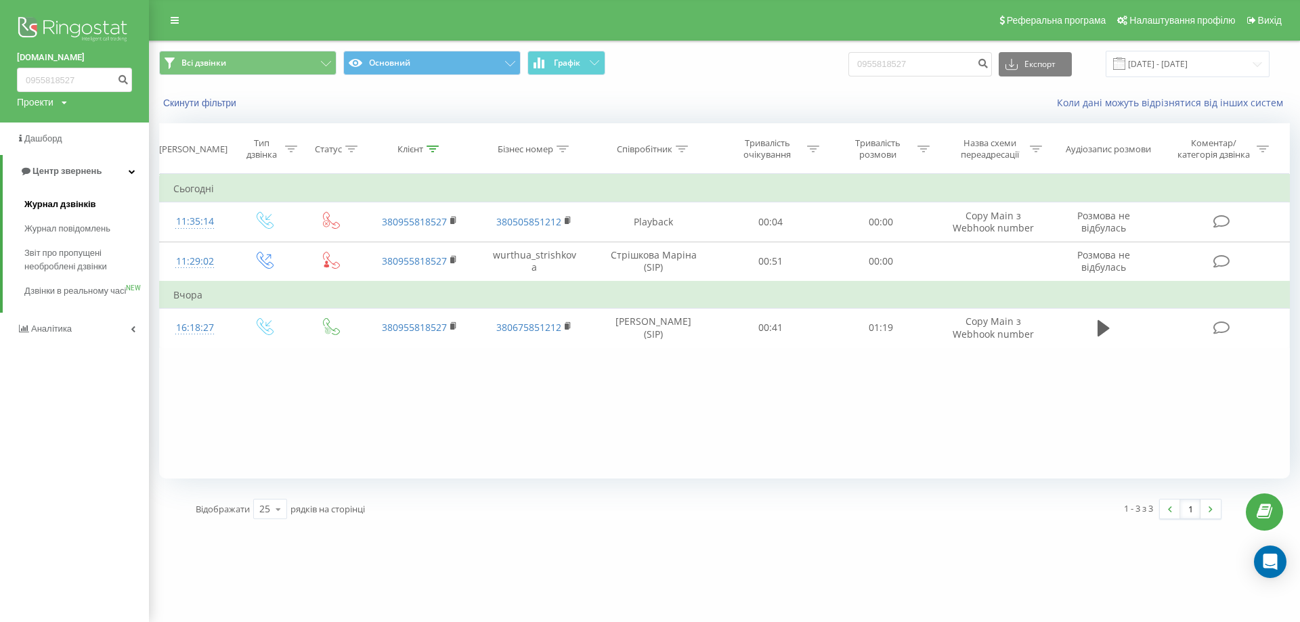
click at [81, 195] on link "Журнал дзвінків" at bounding box center [86, 204] width 125 height 24
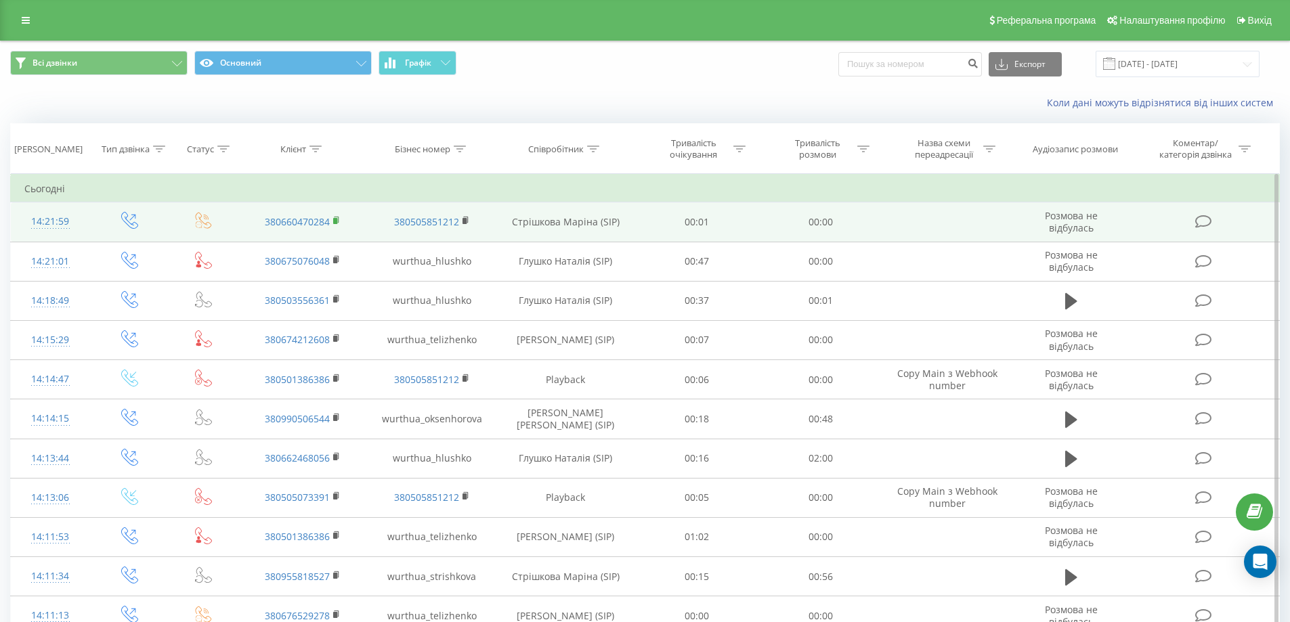
click at [336, 220] on rect at bounding box center [335, 221] width 4 height 6
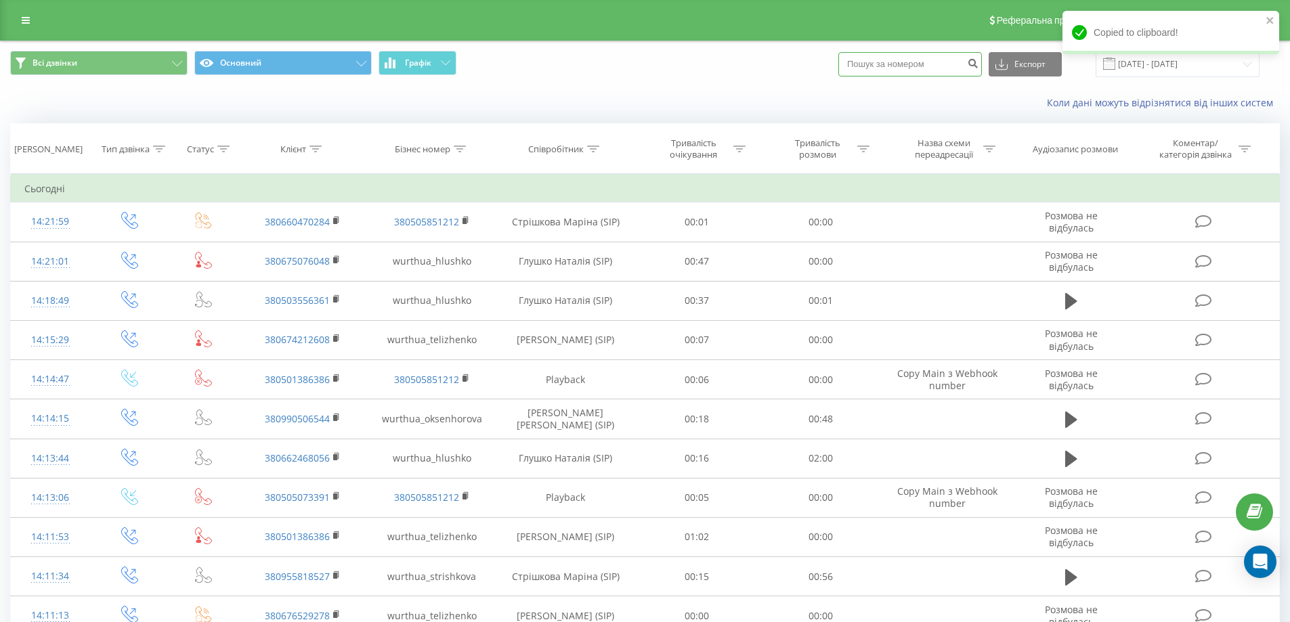
click at [933, 70] on input at bounding box center [910, 64] width 144 height 24
paste input "0976437714"
type input "0976437714"
click at [979, 64] on icon "submit" at bounding box center [973, 62] width 12 height 8
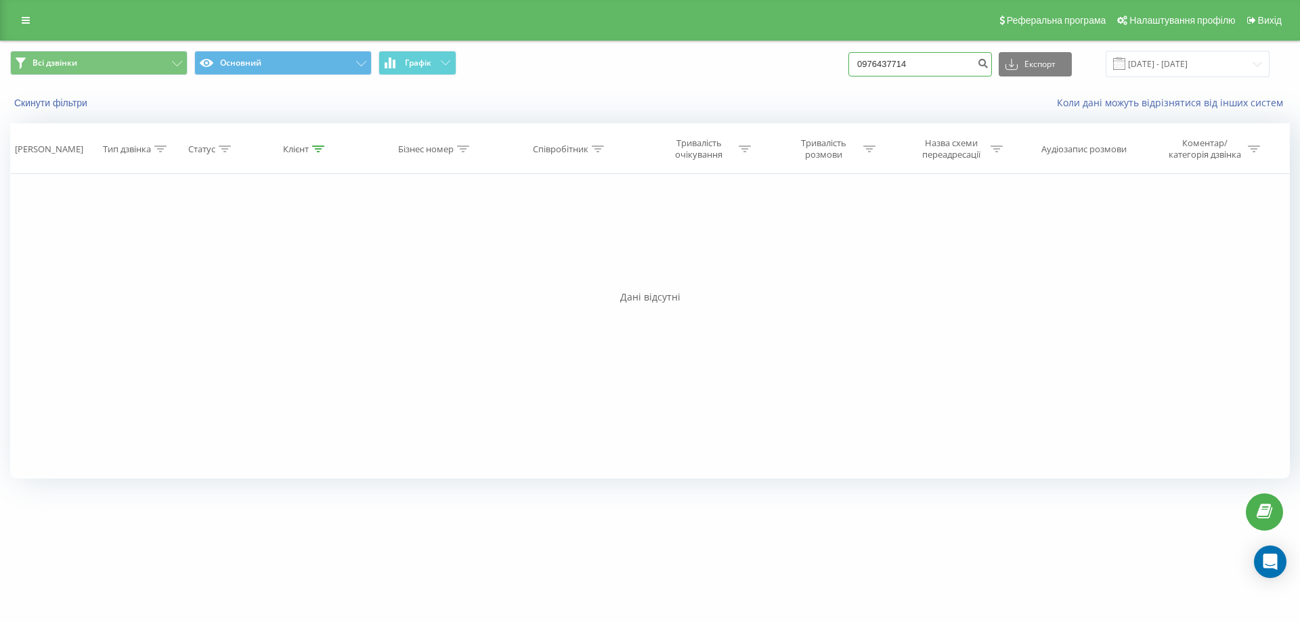
drag, startPoint x: 935, startPoint y: 63, endPoint x: 782, endPoint y: 68, distance: 152.5
click at [782, 68] on div "Всі дзвінки Основний Графік 0976437714 Експорт .csv .xls .xlsx [DATE] - [DATE]" at bounding box center [650, 64] width 1280 height 26
click at [26, 18] on icon at bounding box center [26, 20] width 8 height 9
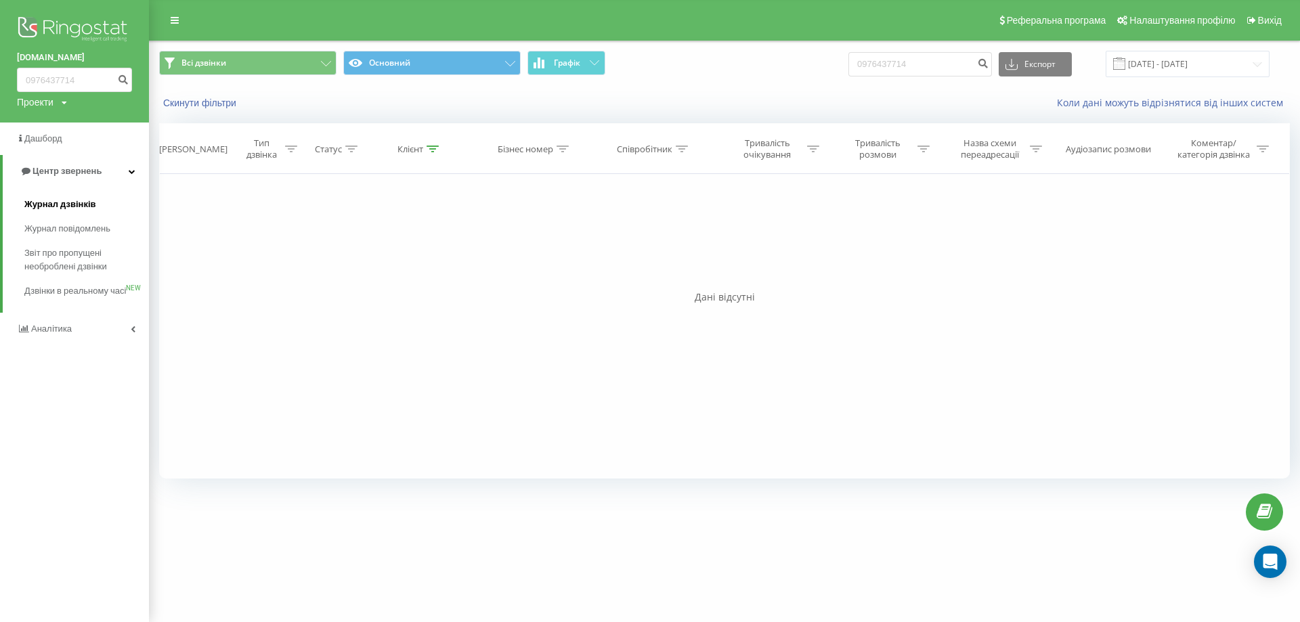
click at [77, 201] on span "Журнал дзвінків" at bounding box center [60, 205] width 72 height 14
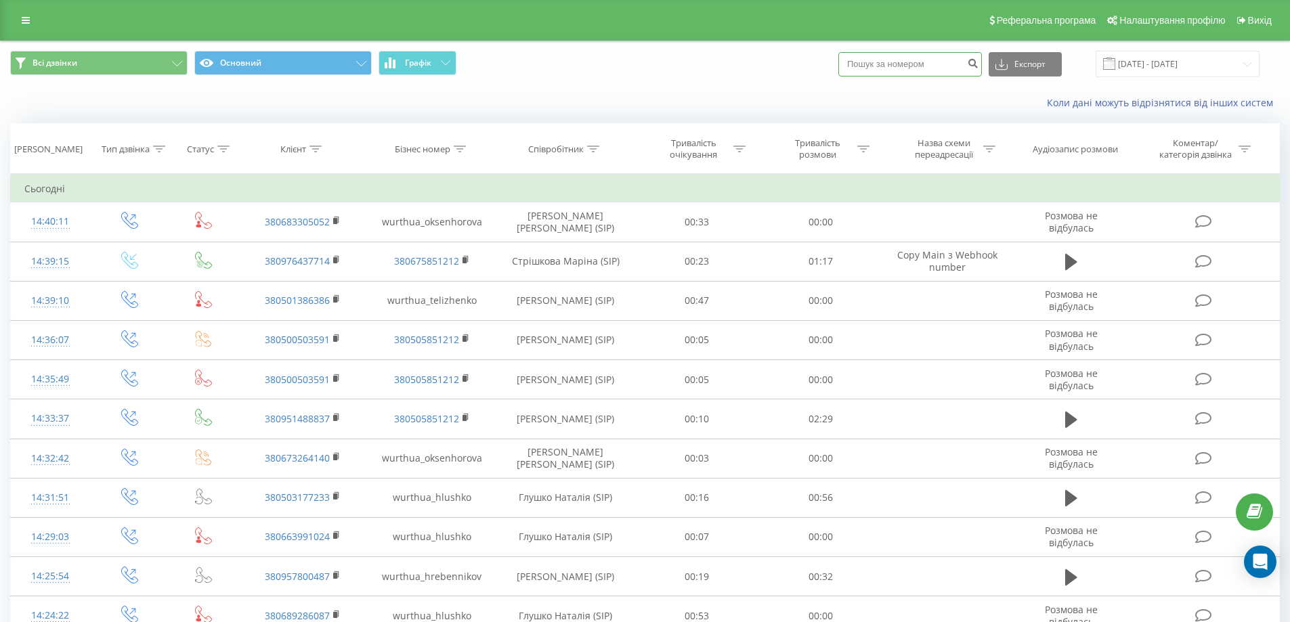
click at [880, 63] on input at bounding box center [910, 64] width 144 height 24
paste input "0505073391"
type input "0505073391"
click at [979, 66] on icon "submit" at bounding box center [973, 62] width 12 height 8
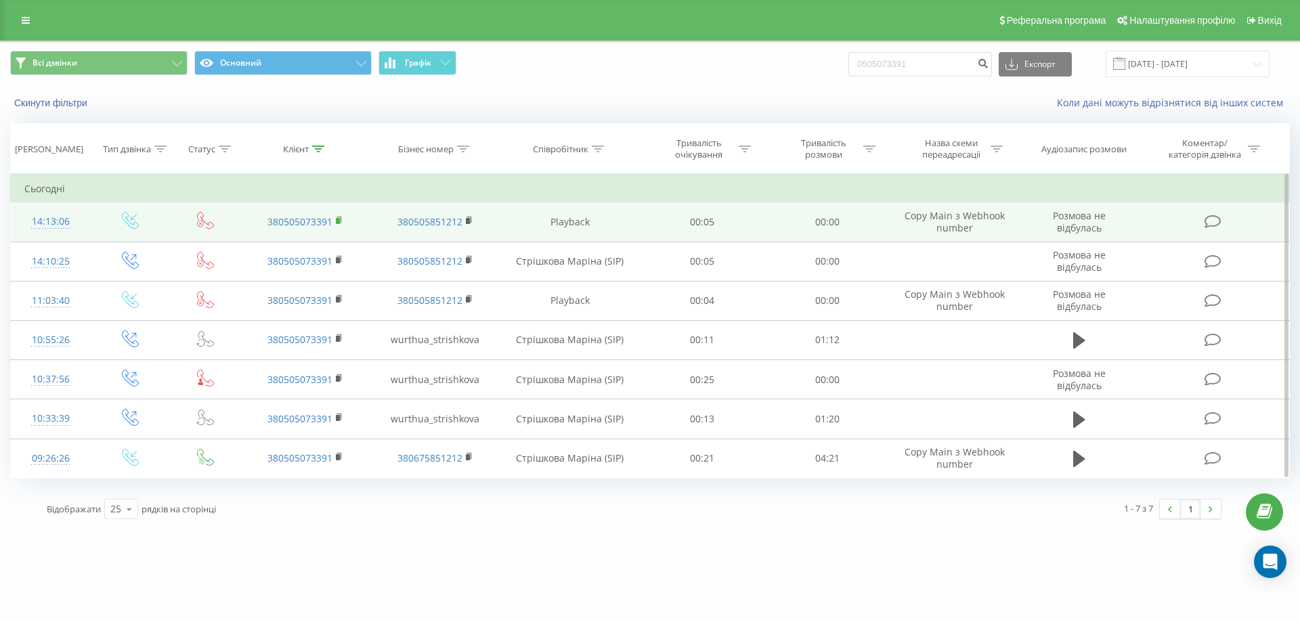
click at [336, 220] on icon at bounding box center [339, 220] width 7 height 9
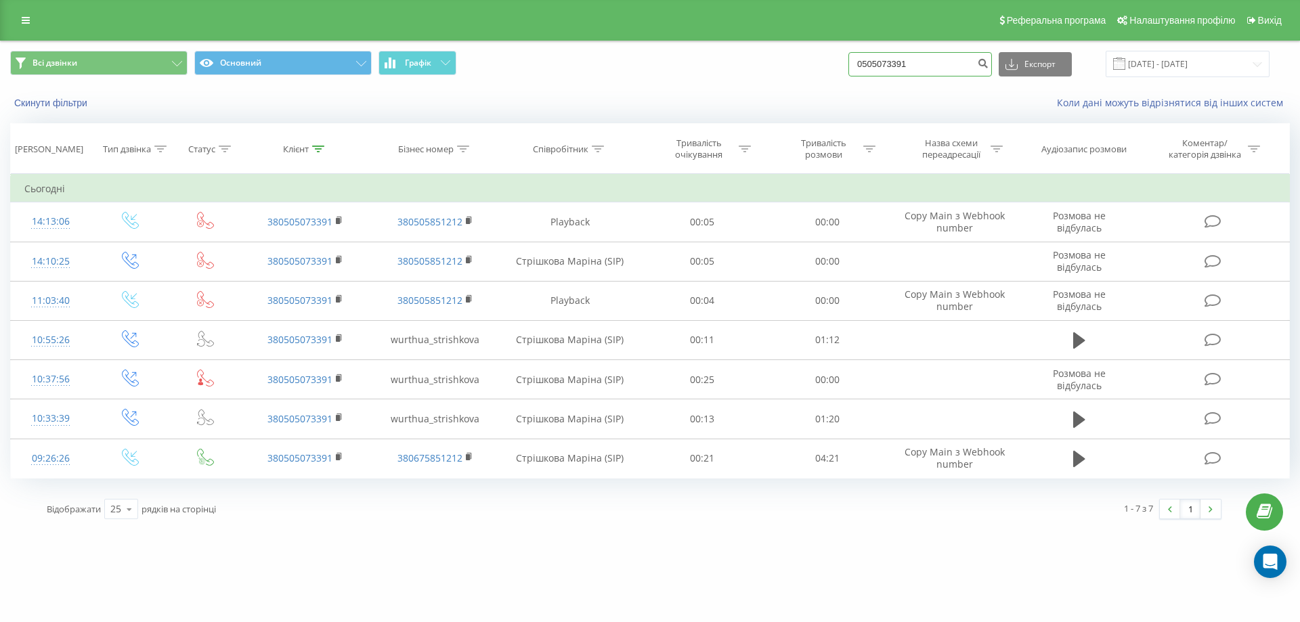
drag, startPoint x: 937, startPoint y: 62, endPoint x: 744, endPoint y: 38, distance: 193.9
click at [745, 39] on div "Реферальна програма Налаштування профілю Вихід Всі дзвінки Основний Графік 0505…" at bounding box center [650, 265] width 1300 height 530
paste input "380505073391"
click at [880, 64] on input "380505073391" at bounding box center [921, 64] width 144 height 24
type input "0505073391"
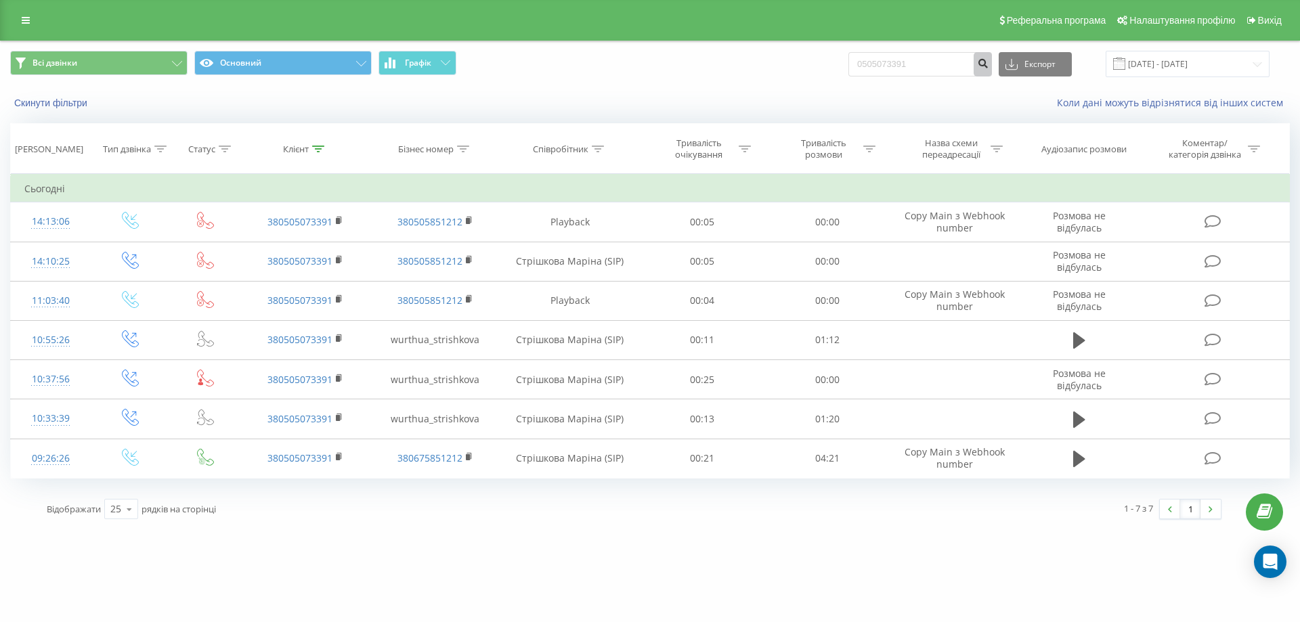
click at [989, 62] on icon "submit" at bounding box center [983, 62] width 12 height 8
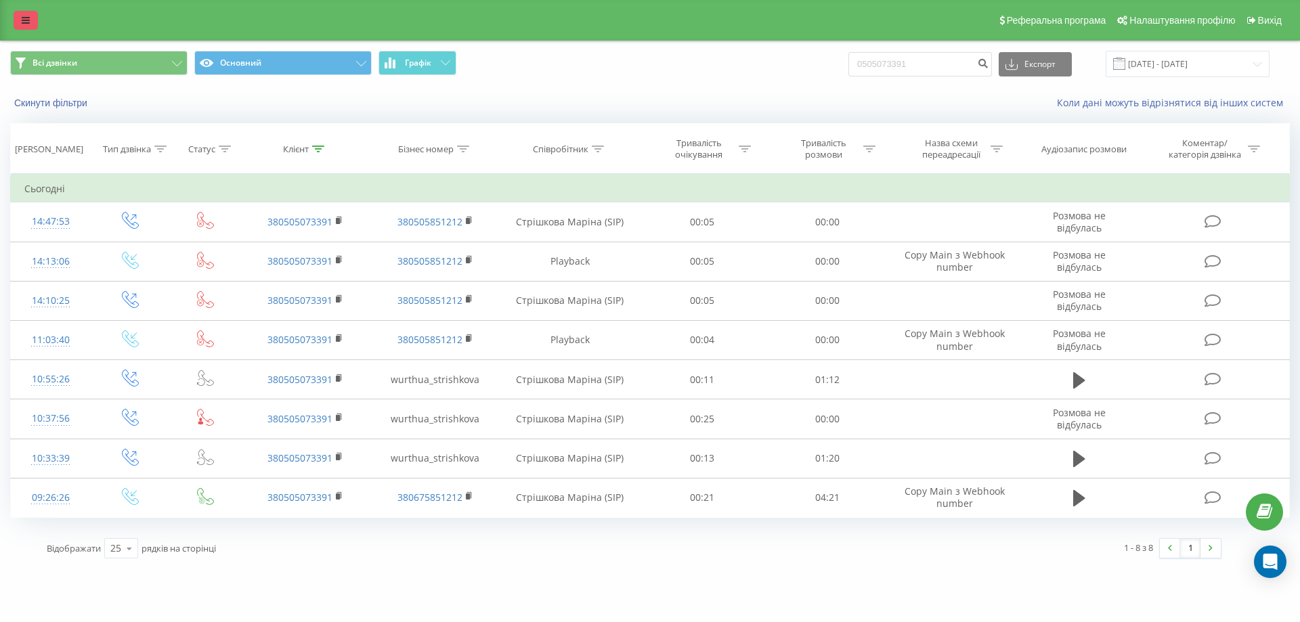
click at [30, 24] on link at bounding box center [26, 20] width 24 height 19
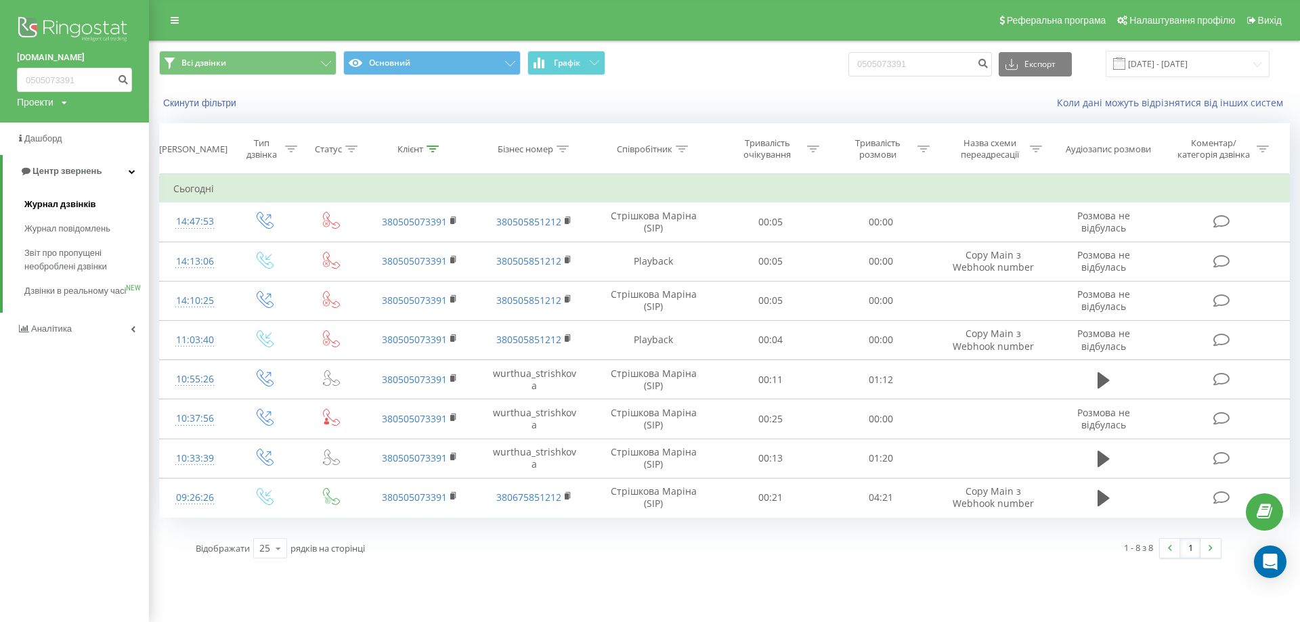
click at [72, 204] on span "Журнал дзвінків" at bounding box center [60, 205] width 72 height 14
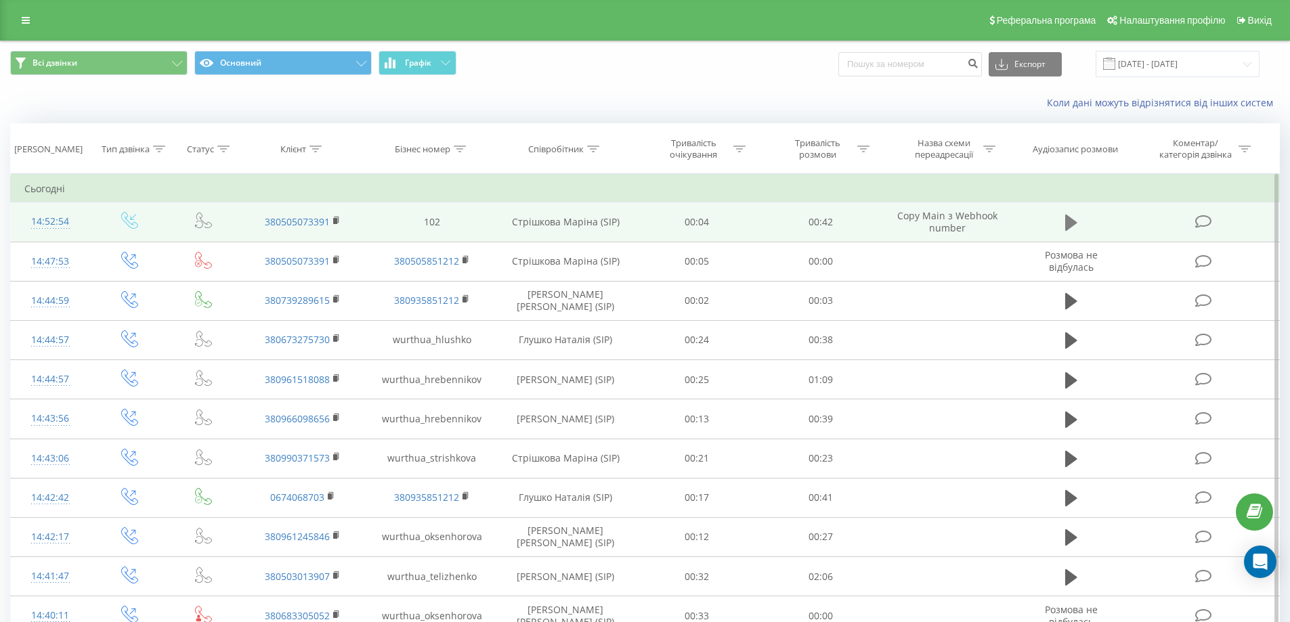
click at [1077, 222] on icon at bounding box center [1071, 222] width 12 height 19
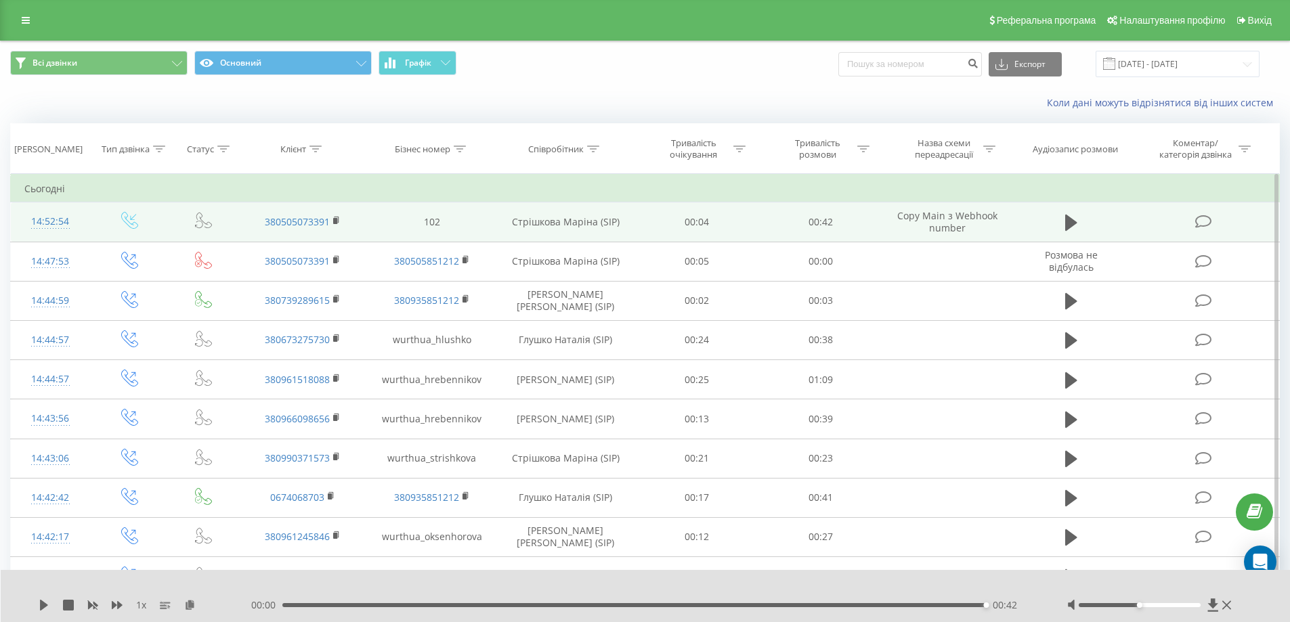
drag, startPoint x: 29, startPoint y: 22, endPoint x: 30, endPoint y: 33, distance: 10.9
click at [29, 22] on icon at bounding box center [26, 20] width 8 height 9
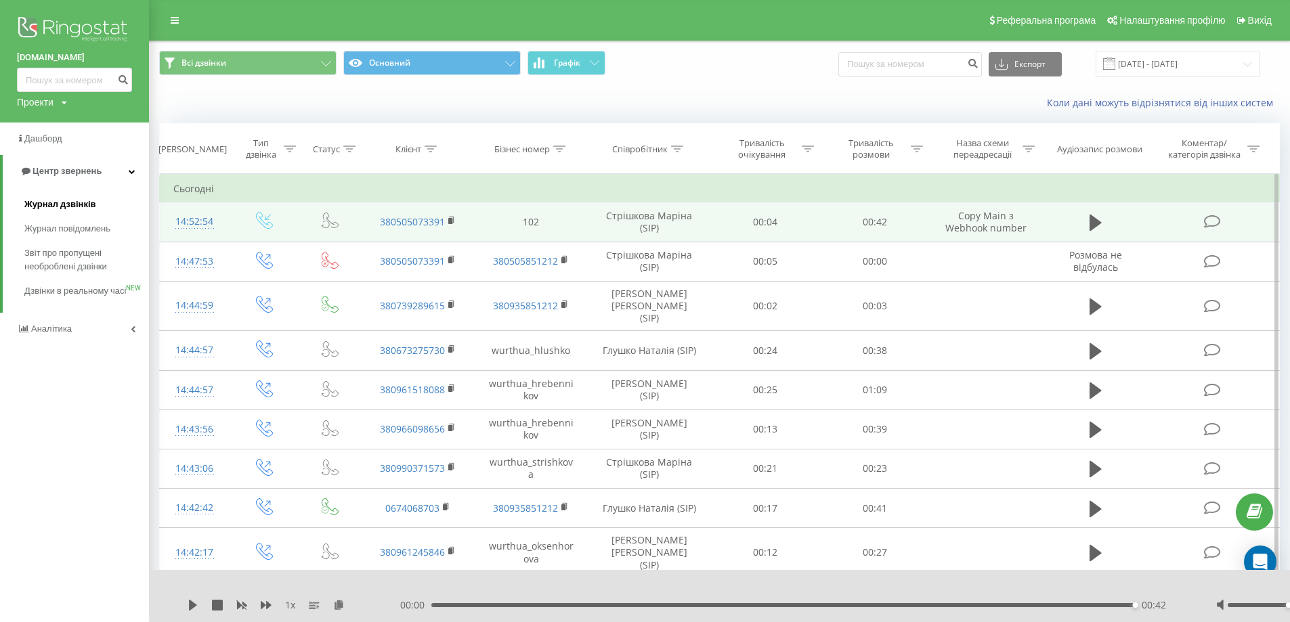
click at [64, 198] on link "Журнал дзвінків" at bounding box center [86, 204] width 125 height 24
